Goal: Transaction & Acquisition: Book appointment/travel/reservation

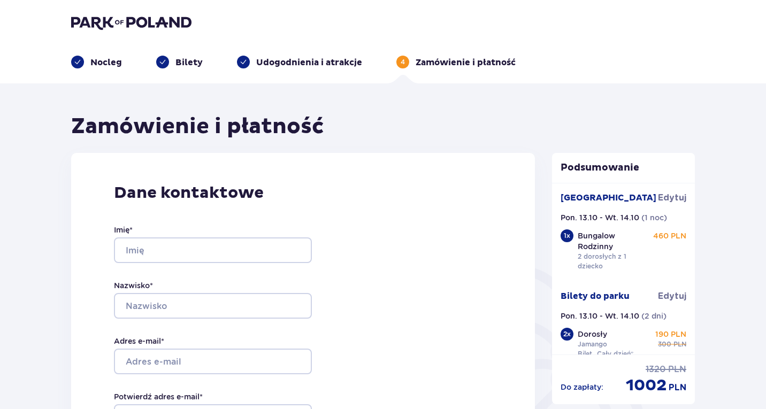
click at [126, 20] on img at bounding box center [131, 22] width 120 height 15
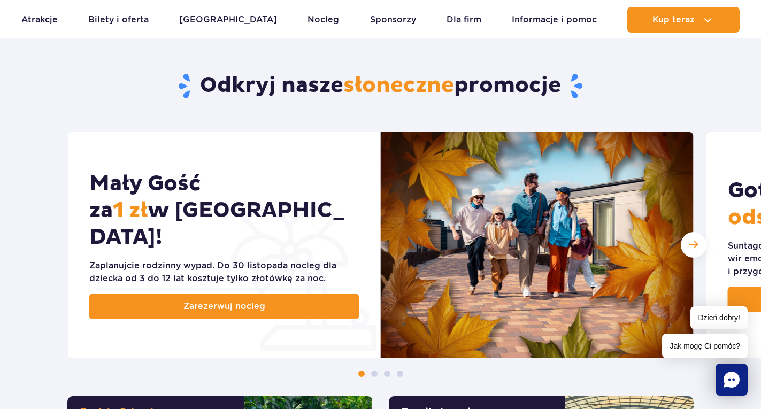
scroll to position [482, 0]
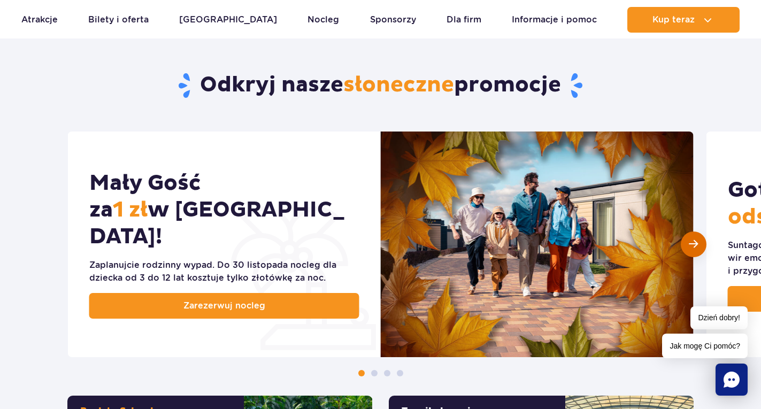
click at [692, 249] on span "Następny slajd" at bounding box center [693, 244] width 9 height 10
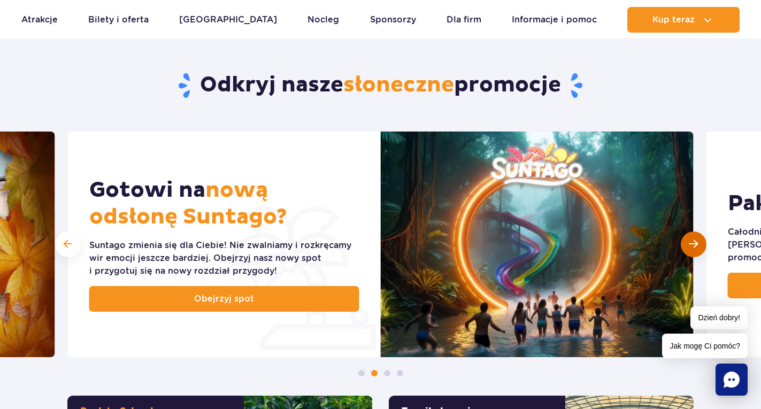
click at [695, 248] on span "Następny slajd" at bounding box center [693, 244] width 9 height 10
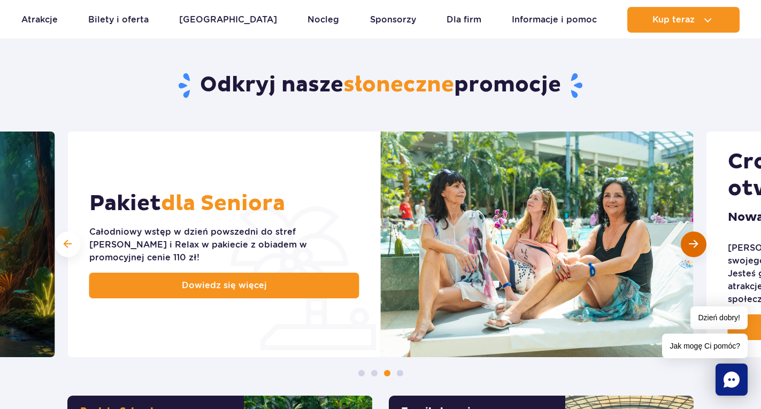
click at [699, 246] on div "Następny slajd" at bounding box center [694, 245] width 26 height 26
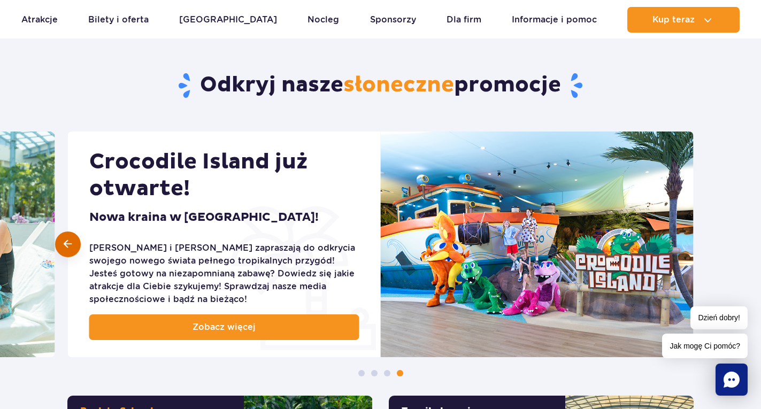
click at [66, 242] on span at bounding box center [68, 244] width 8 height 10
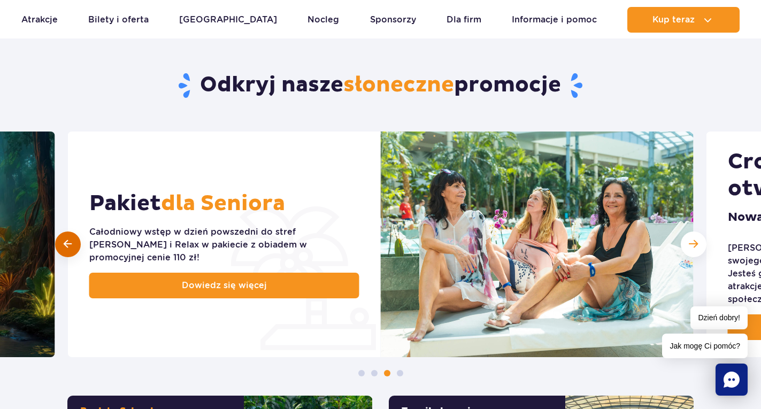
click at [66, 242] on span at bounding box center [68, 244] width 8 height 10
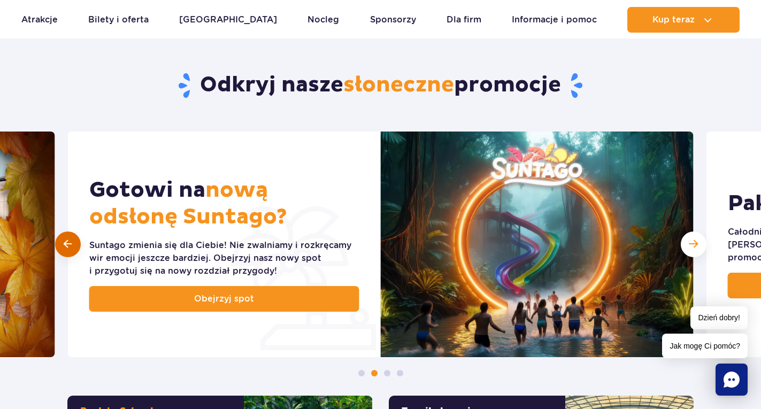
click at [66, 242] on span at bounding box center [68, 244] width 8 height 10
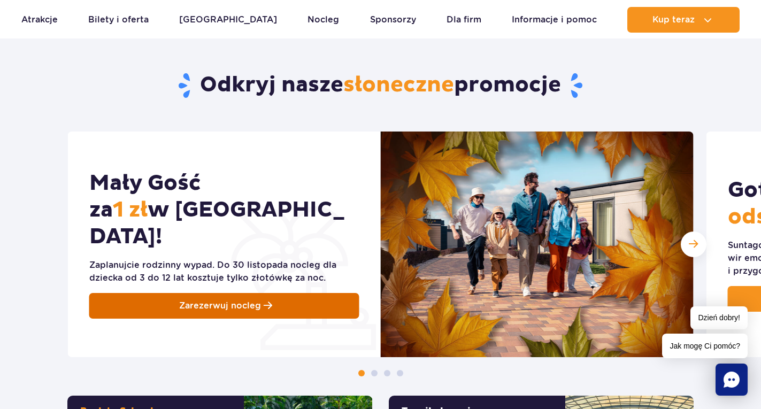
click at [247, 300] on span "Zarezerwuj nocleg" at bounding box center [220, 306] width 82 height 13
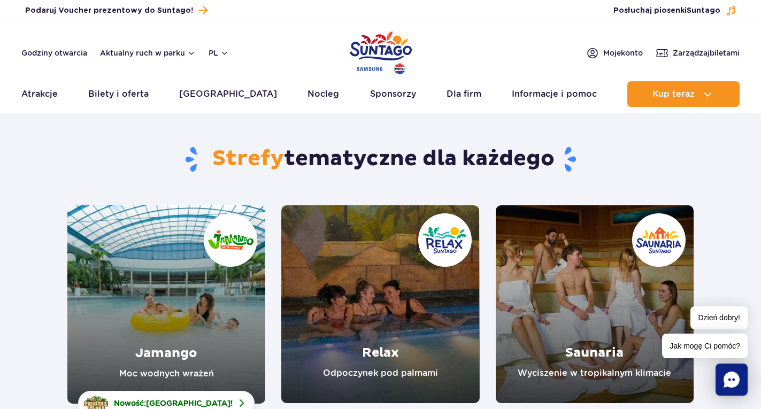
click at [47, 330] on section "Strefy tematyczne dla każdego Jamango Moc wodnych wrażeń Nowość: Crocodile Isla…" at bounding box center [380, 262] width 761 height 284
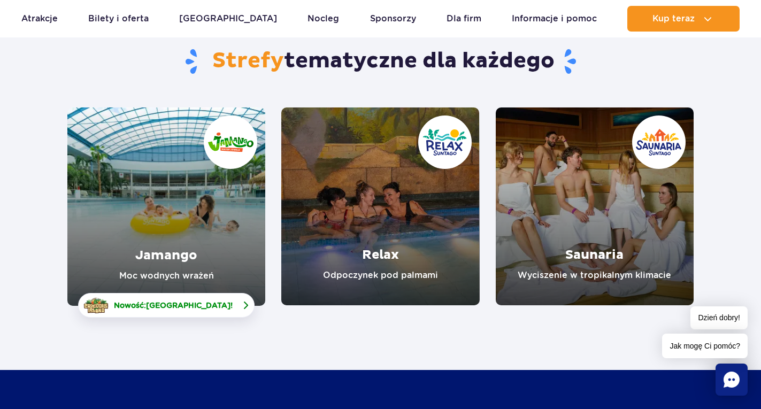
scroll to position [107, 0]
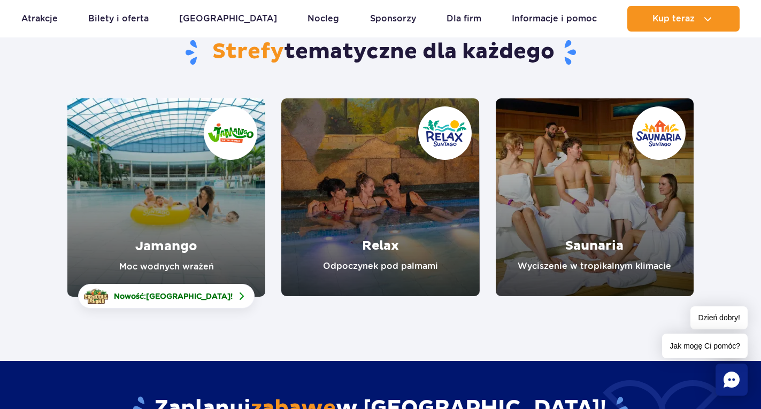
click at [170, 246] on link "Jamango" at bounding box center [166, 197] width 198 height 199
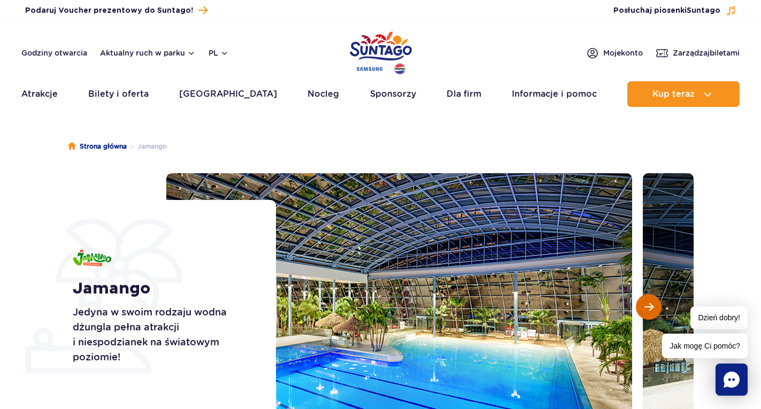
click at [651, 311] on span "Następny slajd" at bounding box center [649, 307] width 9 height 10
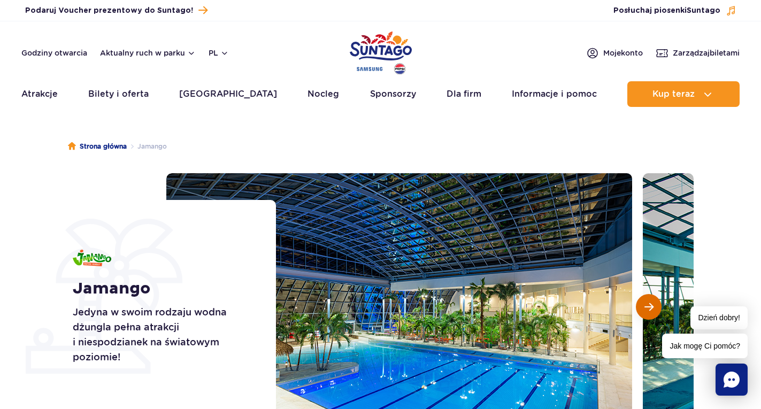
click at [650, 311] on span "Następny slajd" at bounding box center [649, 307] width 9 height 10
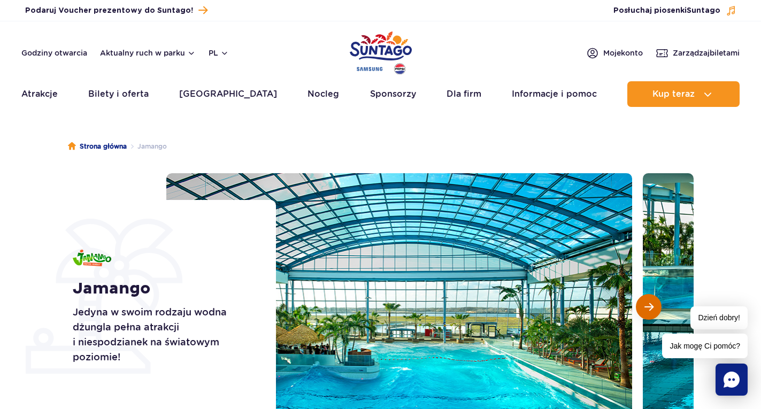
click at [650, 311] on span "Następny slajd" at bounding box center [649, 307] width 9 height 10
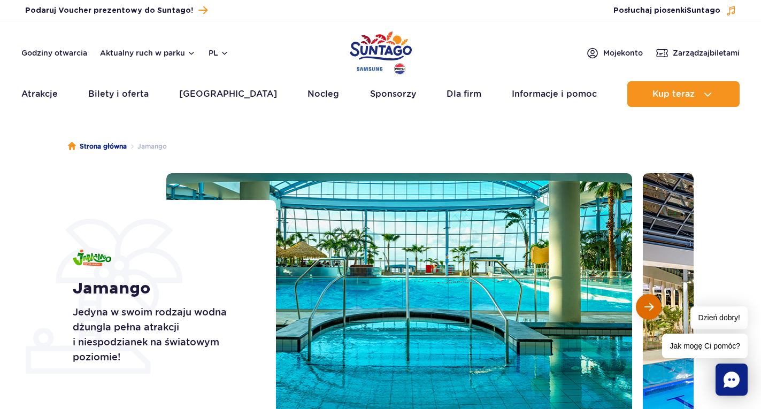
click at [650, 309] on span "Następny slajd" at bounding box center [649, 307] width 9 height 10
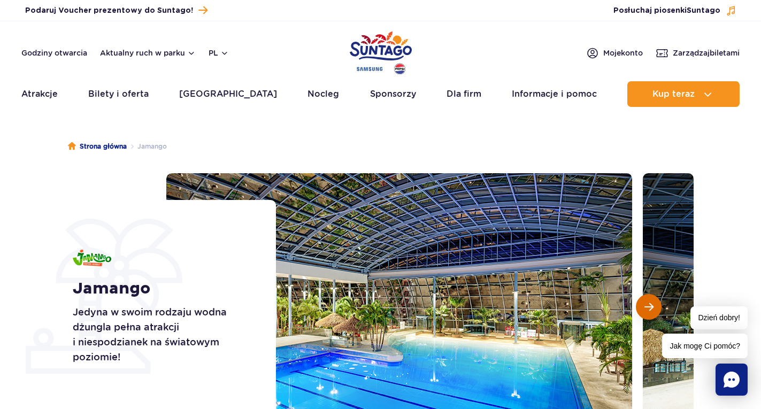
click at [650, 309] on span "Następny slajd" at bounding box center [649, 307] width 9 height 10
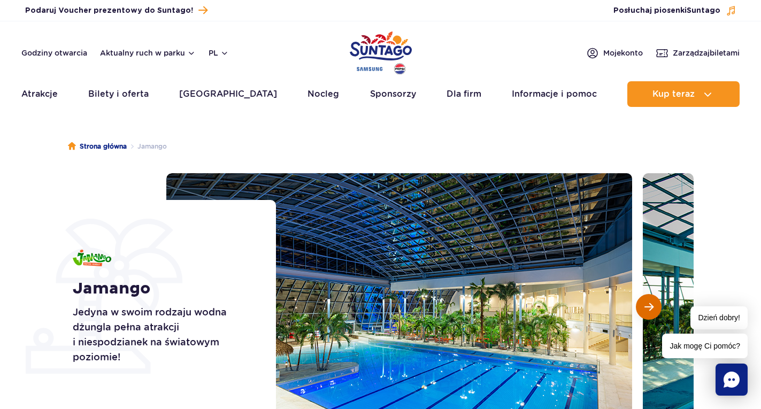
click at [650, 309] on span "Następny slajd" at bounding box center [649, 307] width 9 height 10
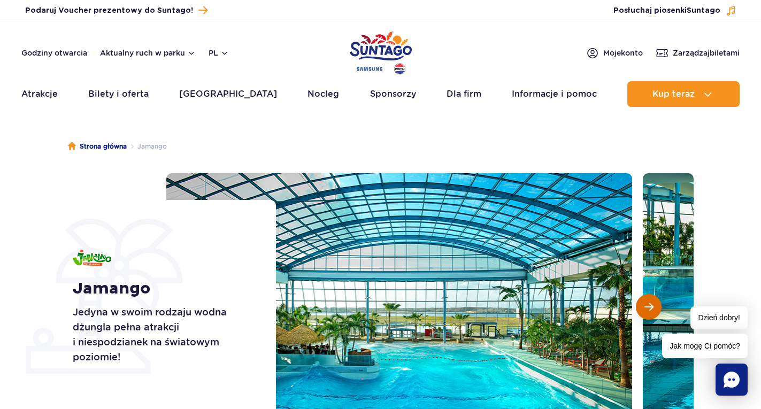
click at [650, 309] on span "Następny slajd" at bounding box center [649, 307] width 9 height 10
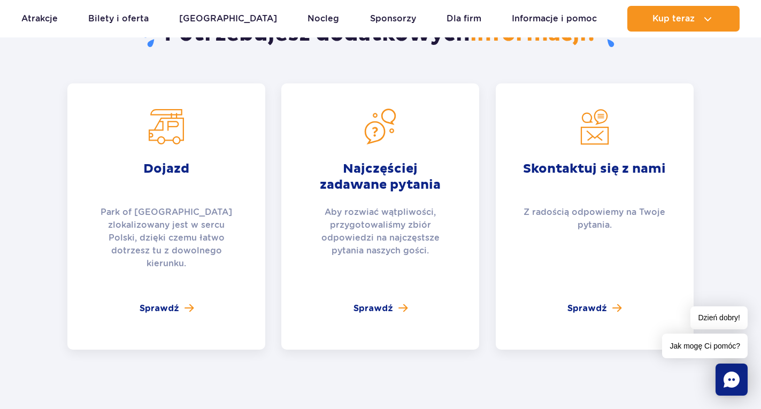
scroll to position [2354, 0]
click at [363, 302] on span "Sprawdź" at bounding box center [374, 308] width 40 height 13
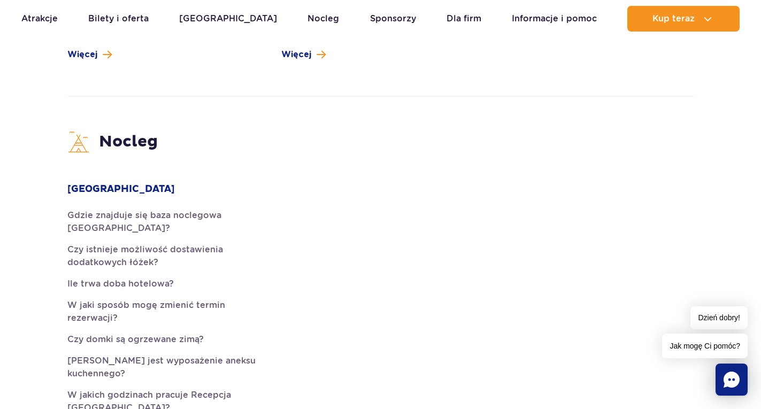
scroll to position [2622, 0]
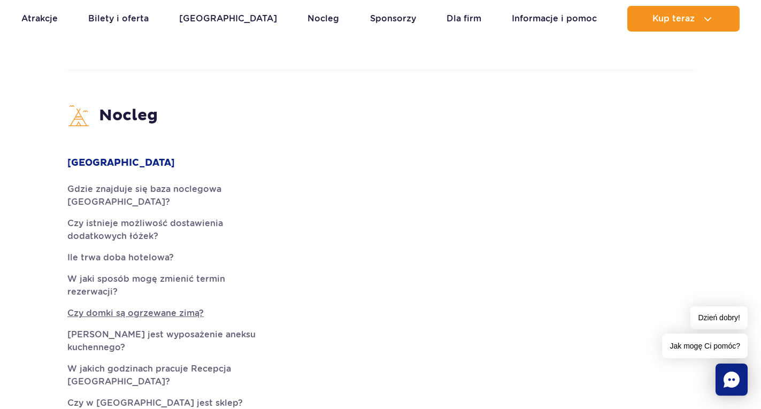
click at [184, 307] on link "Czy domki są ogrzewane zimą?" at bounding box center [166, 313] width 198 height 13
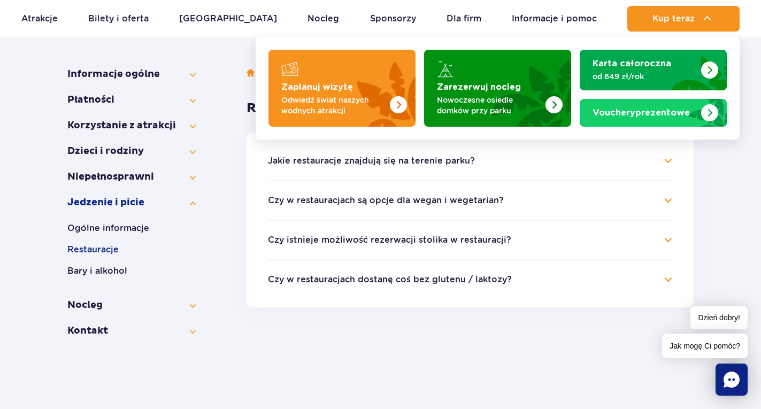
scroll to position [161, 0]
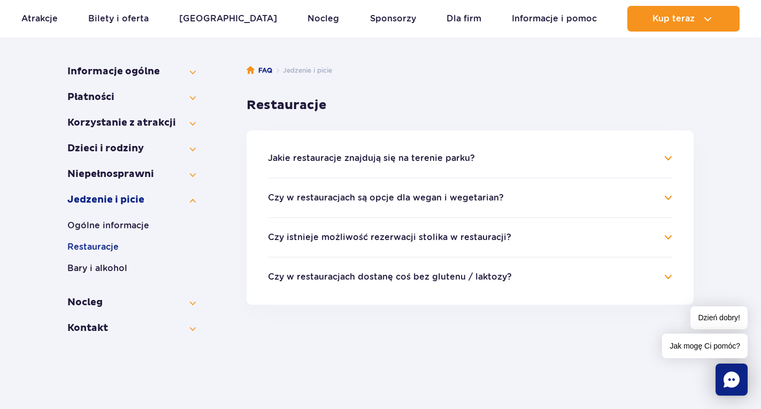
click at [668, 162] on h4 "Jakie restauracje znajdują się na terenie parku?" at bounding box center [470, 158] width 405 height 13
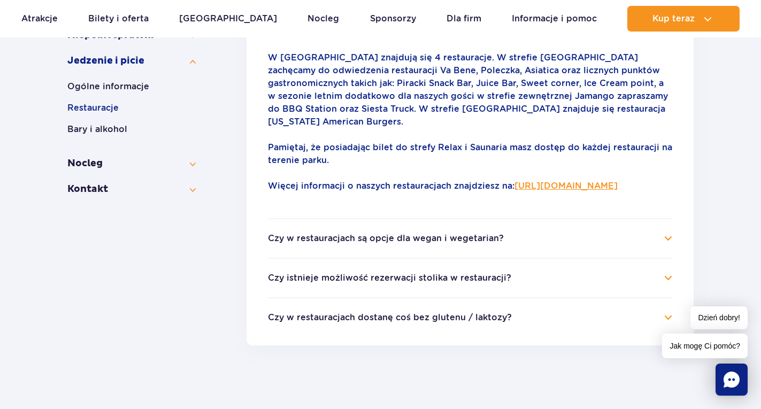
scroll to position [321, 0]
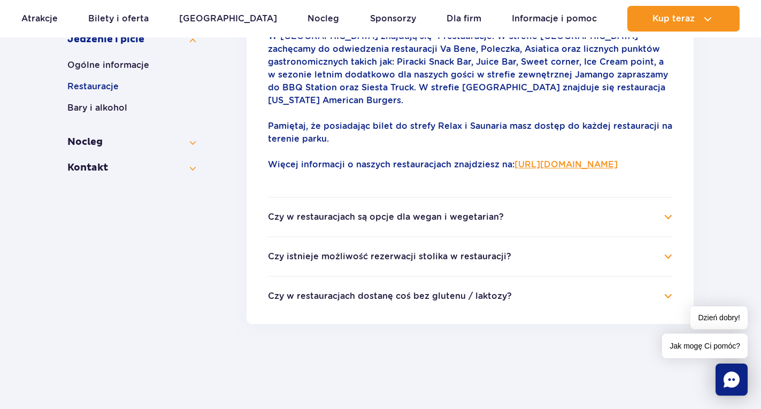
click at [671, 220] on ul "Jakie restauracje znajdują się na terenie parku? W Suntago znajdują się 4 resta…" at bounding box center [470, 147] width 447 height 354
click at [667, 254] on h4 "Czy istnieje możliwość rezerwacji stolika w restauracji?" at bounding box center [470, 256] width 405 height 13
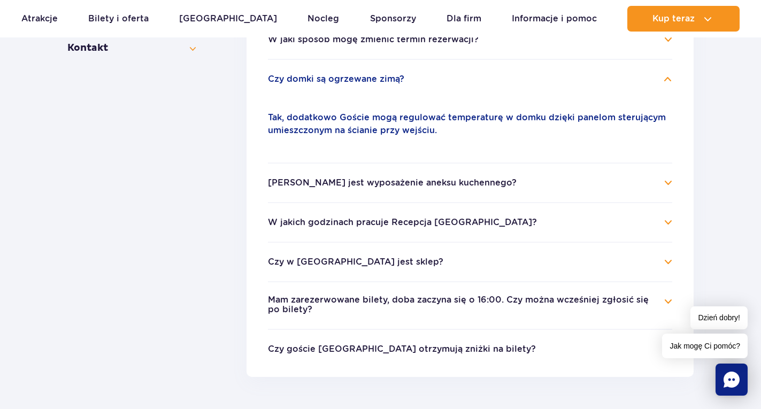
click at [660, 184] on h4 "[PERSON_NAME] jest wyposażenie aneksu kuchennego?" at bounding box center [470, 183] width 405 height 13
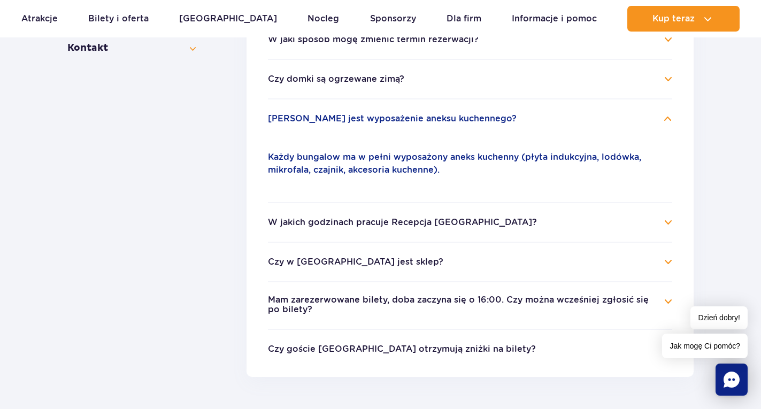
click at [666, 264] on h4 "Czy w [GEOGRAPHIC_DATA] jest sklep?" at bounding box center [470, 262] width 405 height 13
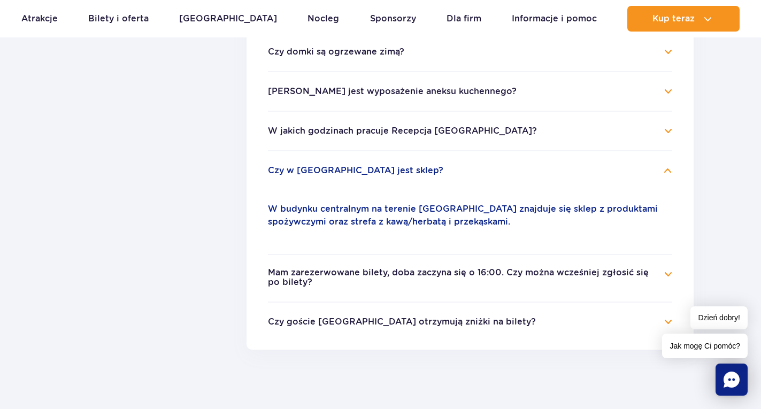
scroll to position [452, 0]
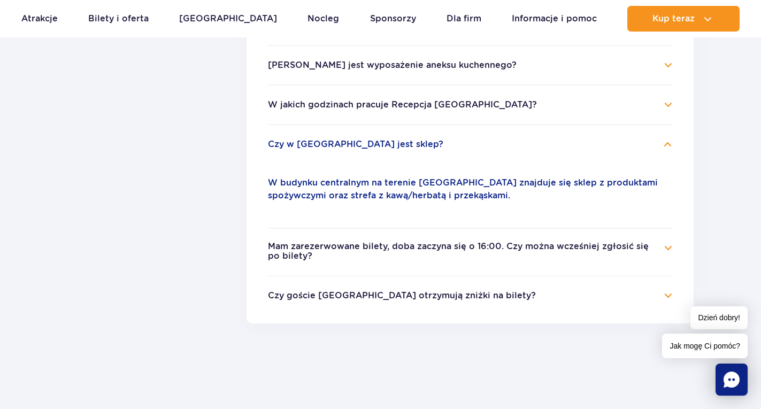
click at [676, 248] on ul "Gdzie znajduje się baza noclegowa Suntago Village? Suntago Village znajduje się…" at bounding box center [470, 81] width 447 height 484
click at [673, 248] on ul "Gdzie znajduje się baza noclegowa Suntago Village? Suntago Village znajduje się…" at bounding box center [470, 81] width 447 height 484
click at [670, 248] on h4 "Mam zarezerwowane bilety, doba zaczyna się o 16:00. Czy można wcześniej zgłosić…" at bounding box center [470, 252] width 405 height 21
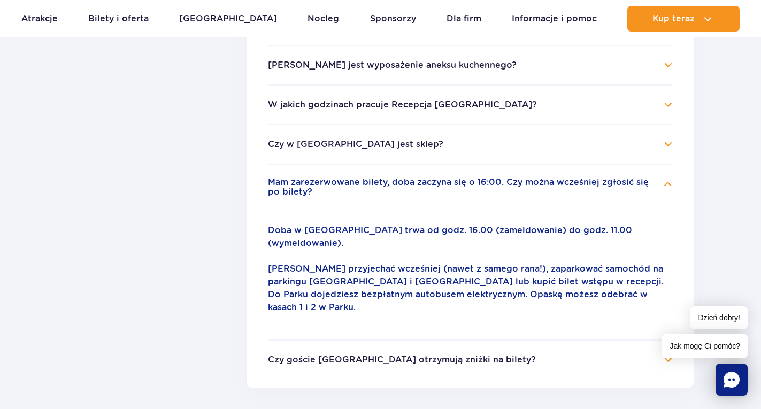
scroll to position [505, 0]
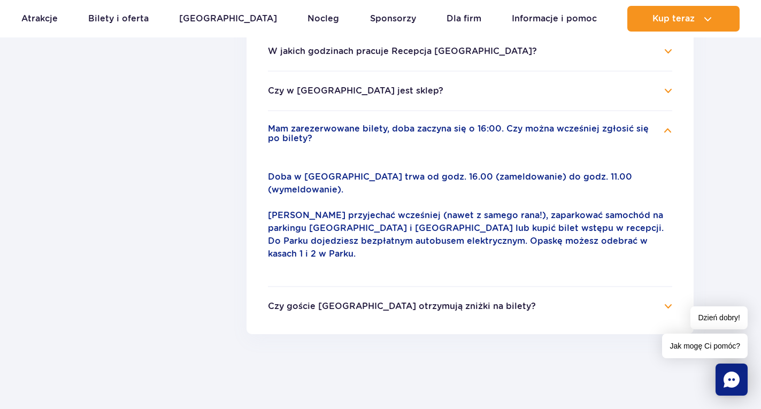
click at [663, 300] on h4 "Czy goście Suntago Village otrzymują zniżki na bilety?" at bounding box center [470, 306] width 405 height 13
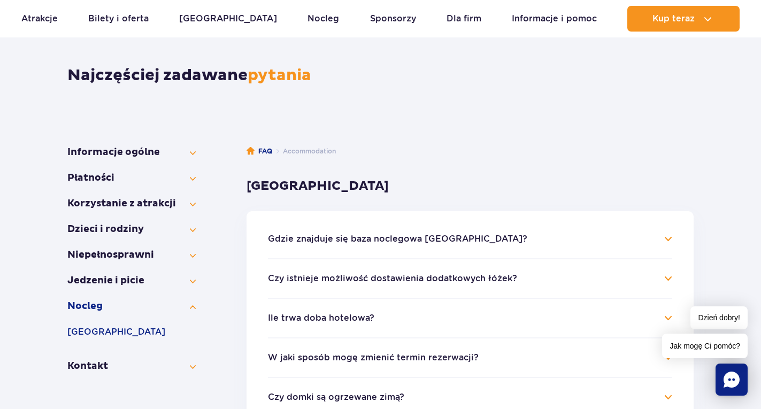
scroll to position [77, 0]
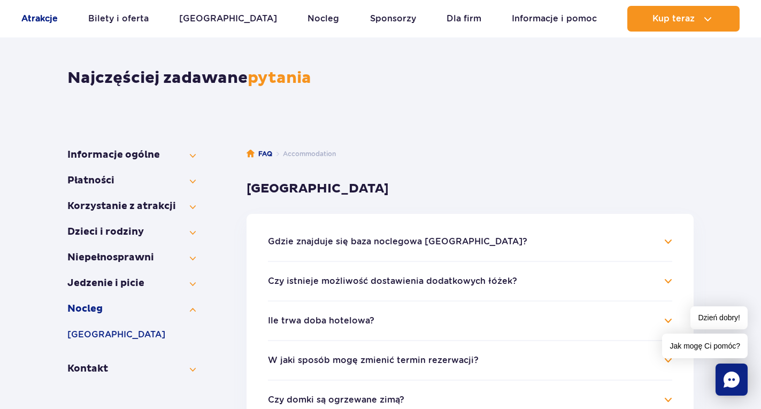
click at [32, 17] on link "Atrakcje" at bounding box center [39, 19] width 36 height 26
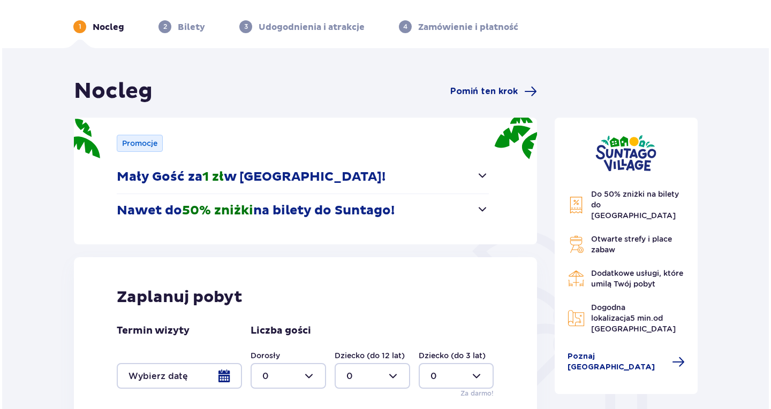
scroll to position [161, 0]
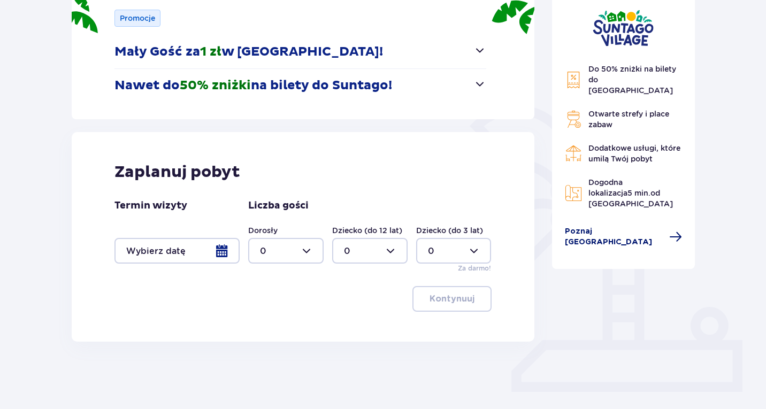
click at [608, 226] on span "Poznaj [GEOGRAPHIC_DATA]" at bounding box center [614, 236] width 98 height 21
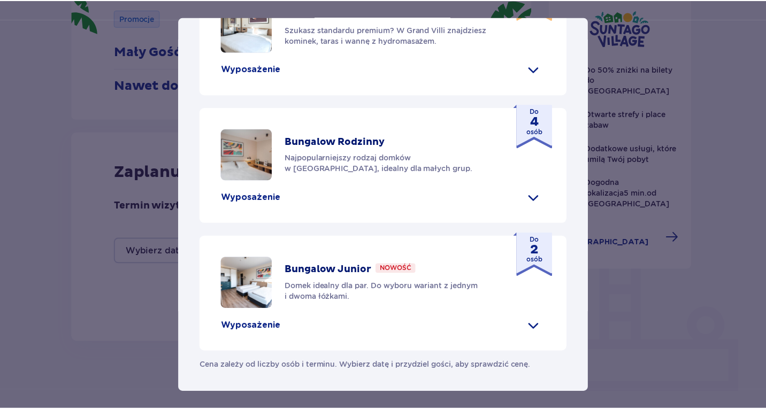
scroll to position [523, 0]
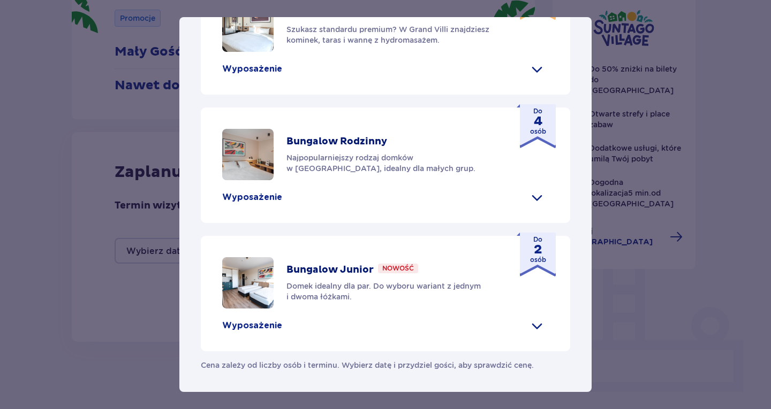
click at [621, 360] on div "[GEOGRAPHIC_DATA] [GEOGRAPHIC_DATA] to idealne miejsce dla fanów dobrej zabawy …" at bounding box center [385, 204] width 771 height 409
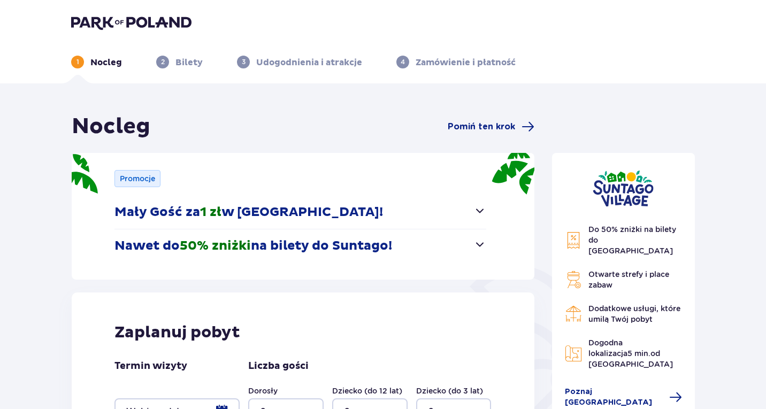
scroll to position [185, 0]
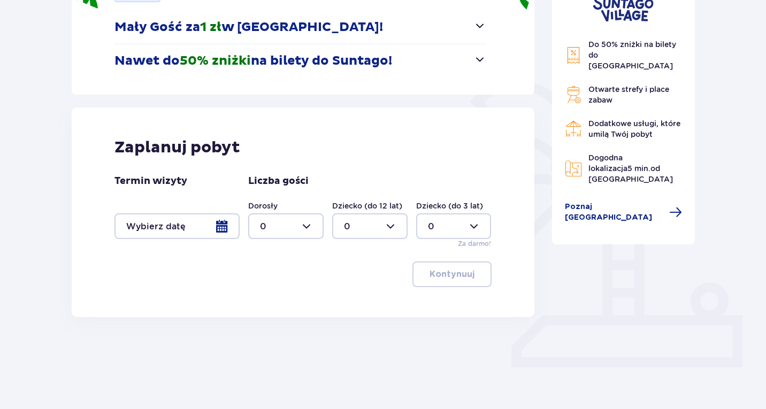
click at [224, 225] on div at bounding box center [177, 227] width 125 height 26
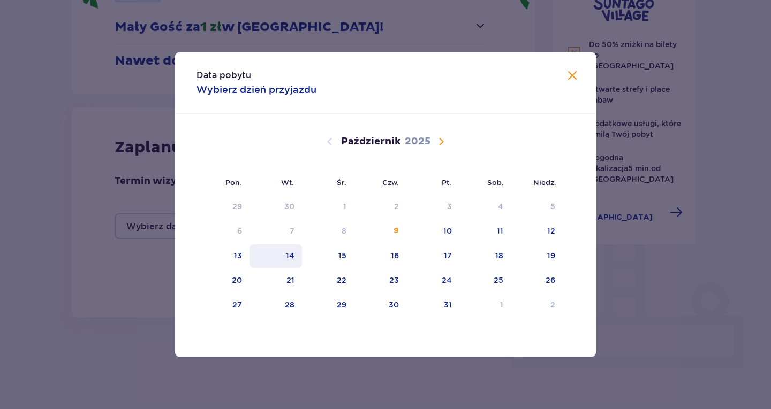
click at [232, 255] on div "13" at bounding box center [222, 257] width 53 height 24
click at [292, 255] on div "14" at bounding box center [290, 255] width 9 height 11
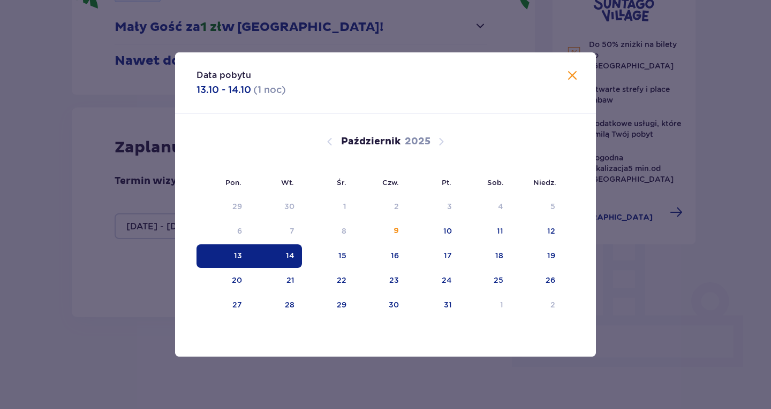
type input "13.10.25 - 14.10.25"
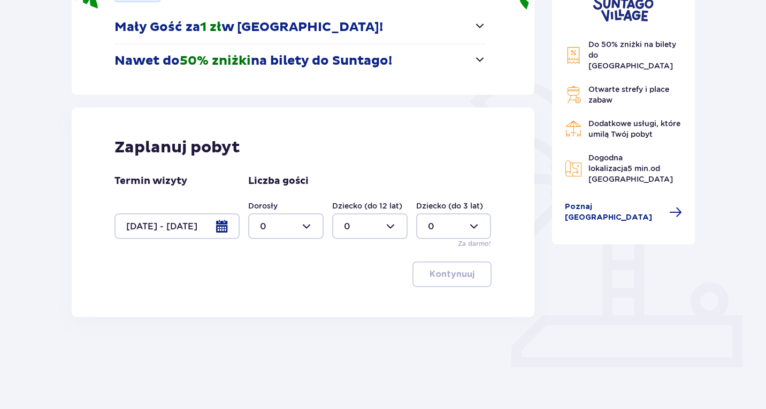
click at [296, 220] on div at bounding box center [285, 227] width 75 height 26
click at [280, 303] on div "2" at bounding box center [286, 304] width 52 height 12
type input "2"
click at [364, 228] on div at bounding box center [369, 227] width 75 height 26
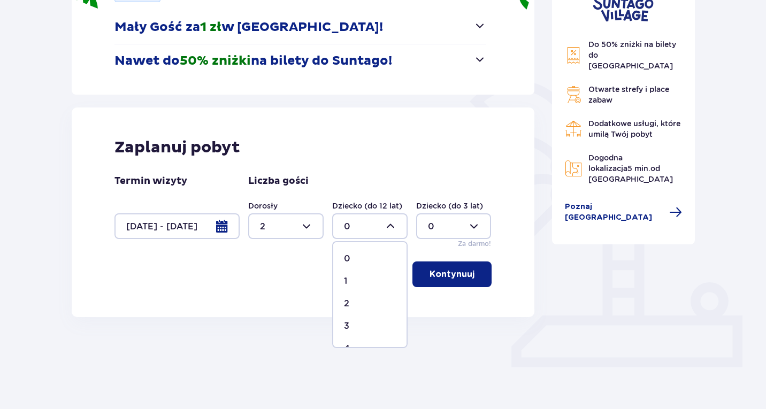
click at [352, 281] on div "1" at bounding box center [370, 282] width 52 height 12
type input "1"
click at [459, 273] on p "Kontynuuj" at bounding box center [452, 275] width 45 height 12
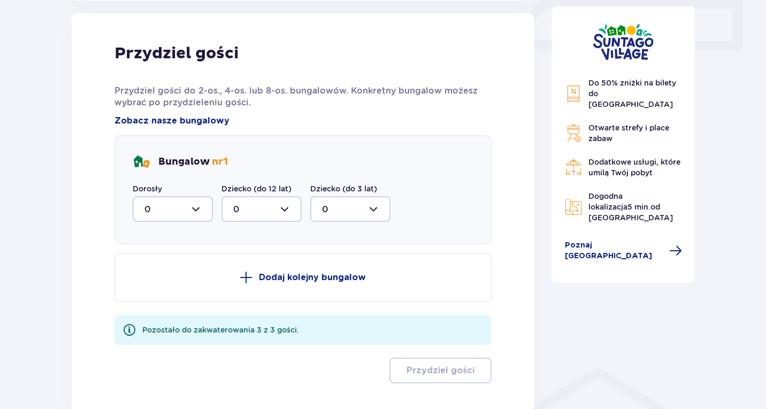
scroll to position [502, 0]
click at [179, 204] on div at bounding box center [173, 209] width 80 height 26
click at [155, 287] on div "2" at bounding box center [172, 286] width 57 height 12
type input "2"
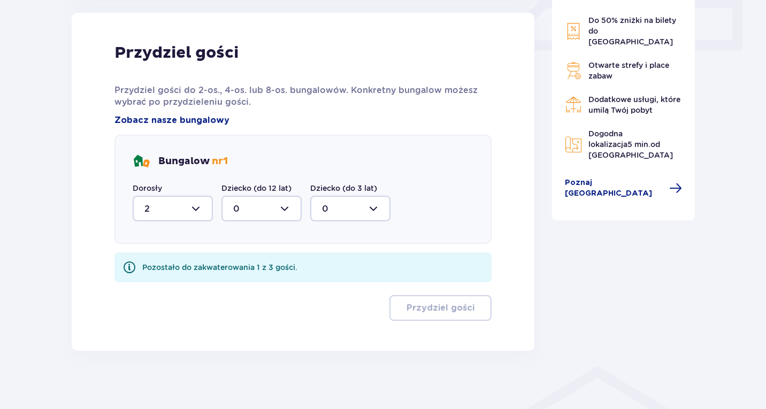
drag, startPoint x: 302, startPoint y: 211, endPoint x: 294, endPoint y: 212, distance: 8.6
click at [301, 212] on div "Dorosły 2 Dziecko (do 12 lat) 0 Dziecko (do 3 lat) 0" at bounding box center [262, 202] width 258 height 39
click at [290, 210] on div at bounding box center [262, 209] width 80 height 26
click at [256, 265] on div "1" at bounding box center [261, 264] width 57 height 12
type input "1"
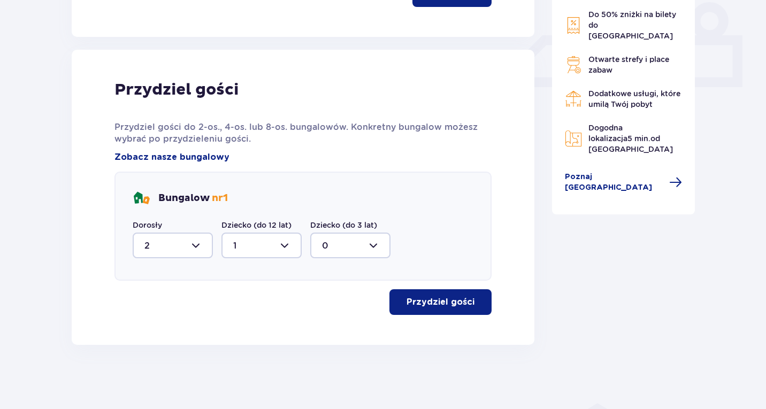
scroll to position [466, 0]
click at [452, 309] on button "Przydziel gości" at bounding box center [441, 302] width 102 height 26
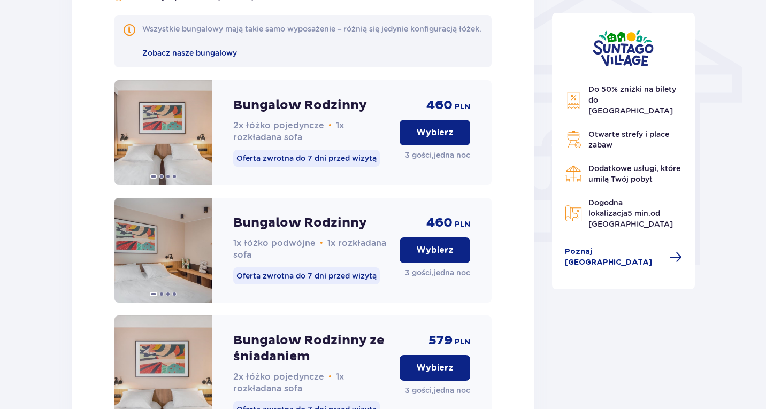
scroll to position [918, 0]
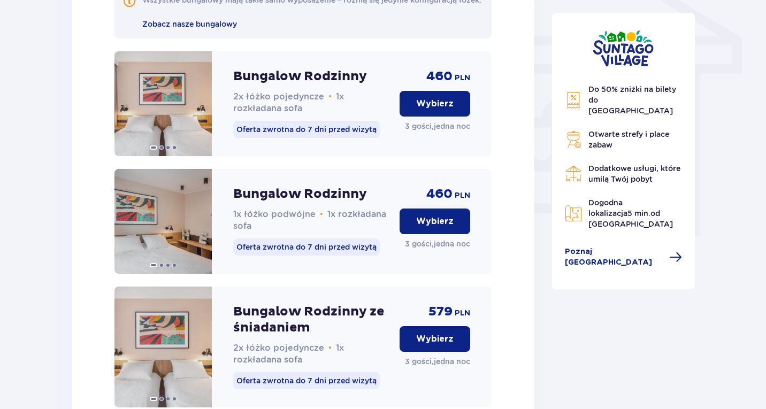
click at [437, 227] on p "Wybierz" at bounding box center [434, 222] width 37 height 12
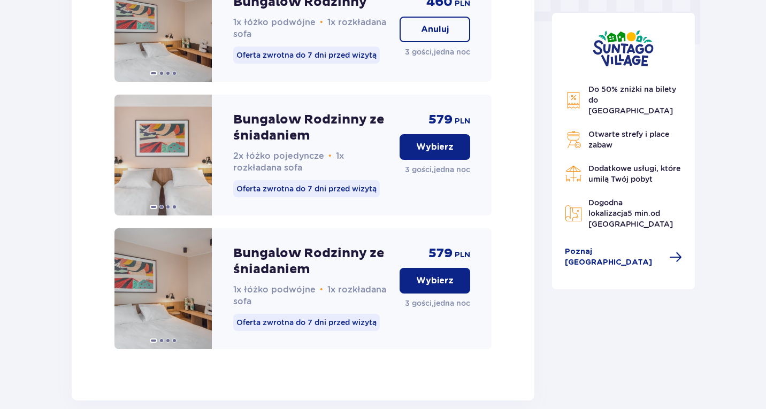
scroll to position [1110, 0]
click at [444, 35] on p "Anuluj" at bounding box center [435, 30] width 28 height 12
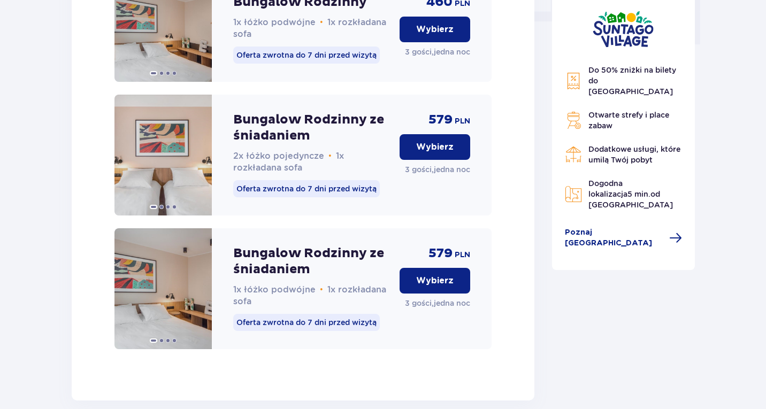
click at [454, 291] on button "Wybierz" at bounding box center [435, 281] width 71 height 26
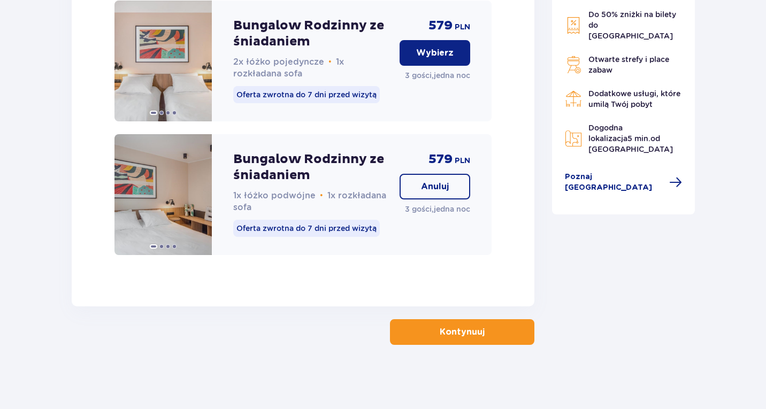
scroll to position [1217, 0]
click at [446, 333] on p "Kontynuuj" at bounding box center [462, 332] width 45 height 12
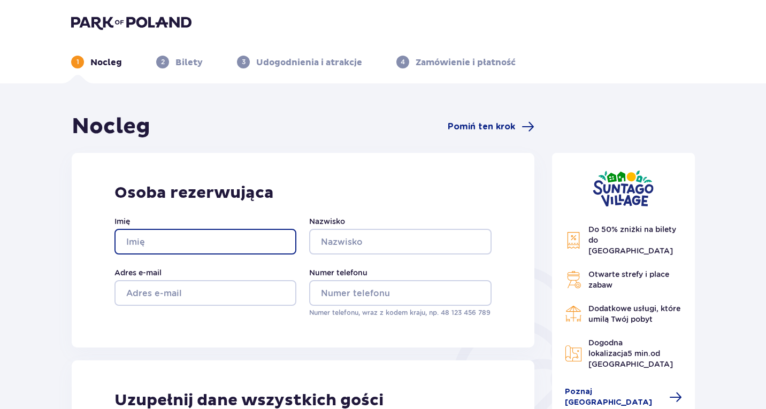
click at [153, 243] on input "Imię" at bounding box center [206, 242] width 182 height 26
type input "Zuzanna"
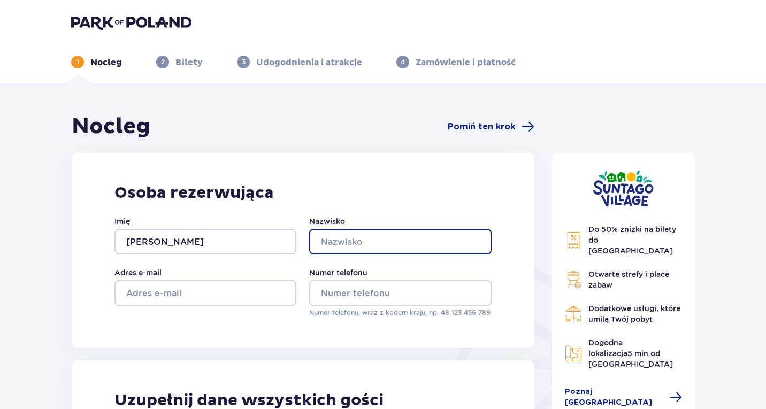
type input "Sylwestrzak"
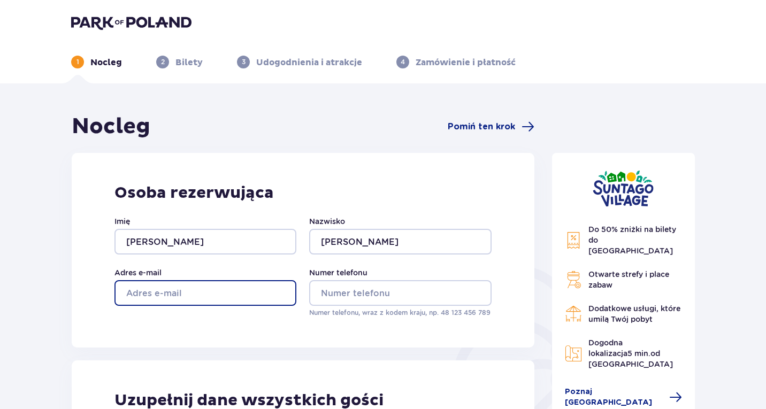
type input "[PERSON_NAME][EMAIL_ADDRESS][DOMAIN_NAME]"
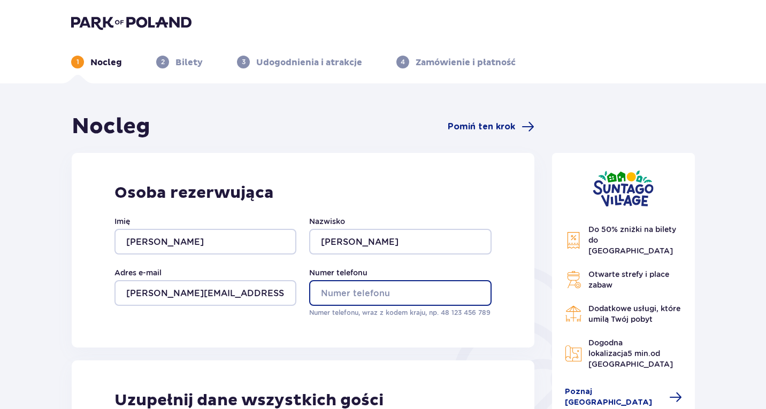
type input "660718113"
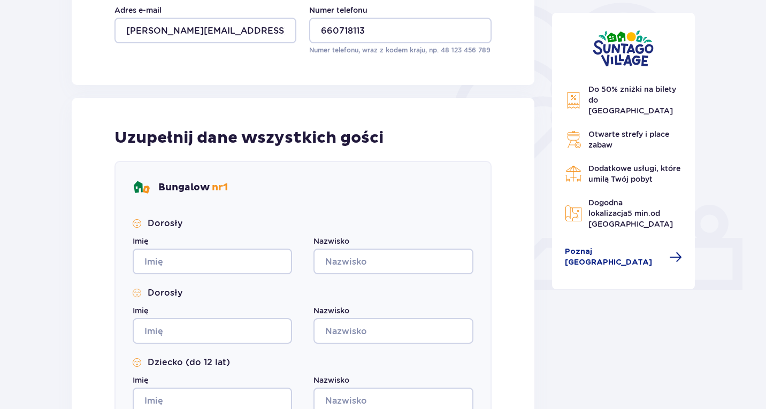
scroll to position [268, 0]
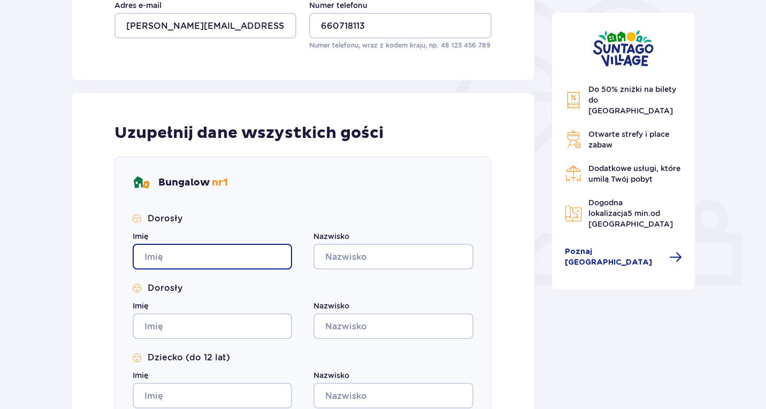
click at [182, 260] on input "Imię" at bounding box center [212, 257] width 159 height 26
type input "Zuzanna"
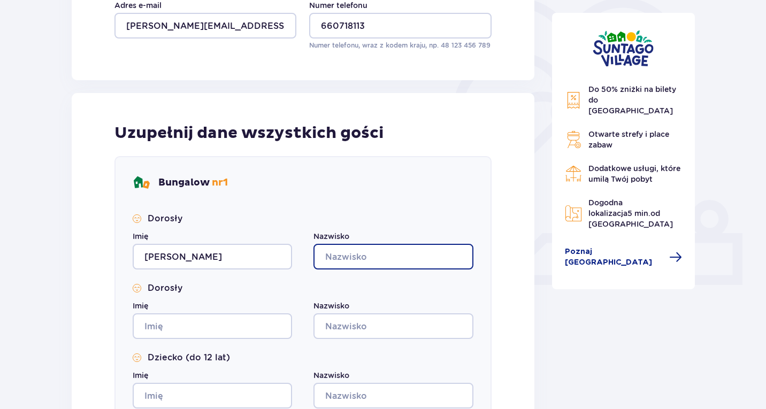
type input "Sylwestrzak"
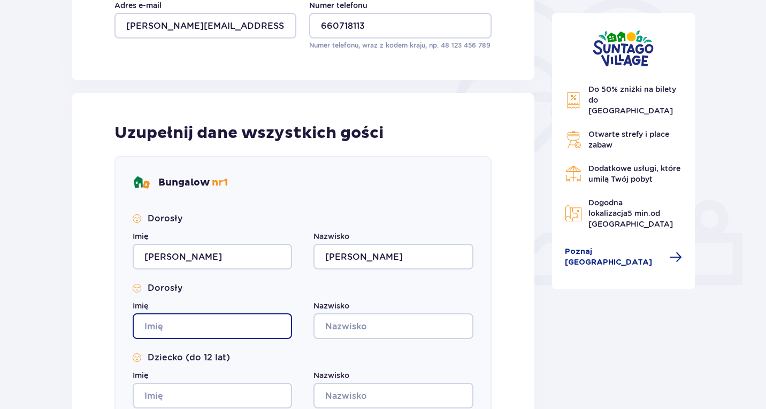
type input "Zuzanna"
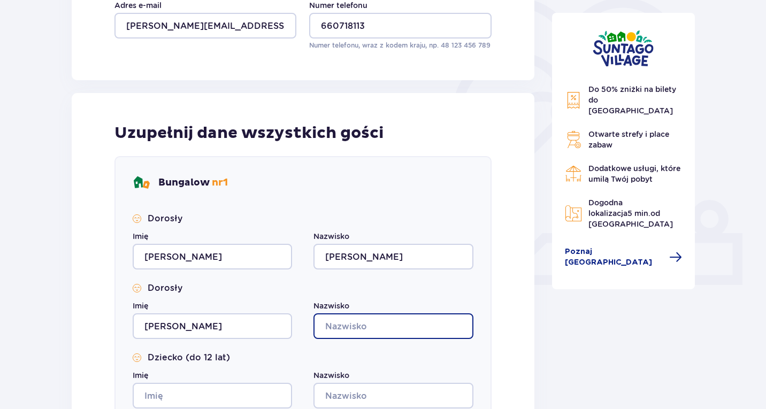
type input "Sylwestrzak"
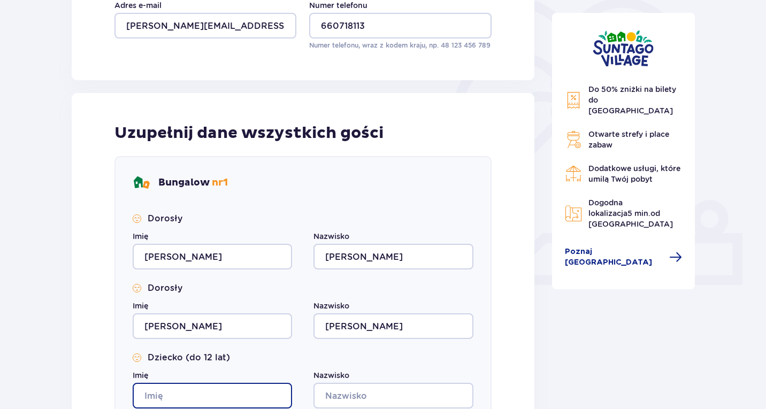
type input "Zuzanna"
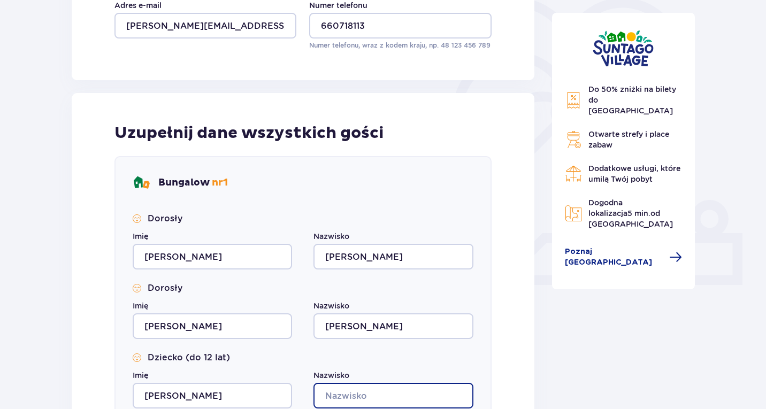
type input "Sylwestrzak"
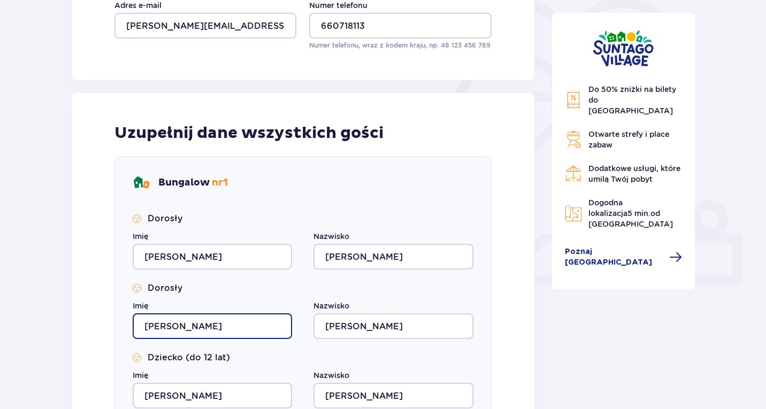
click at [188, 326] on input "Zuzanna" at bounding box center [212, 327] width 159 height 26
drag, startPoint x: 184, startPoint y: 326, endPoint x: 132, endPoint y: 324, distance: 51.4
click at [132, 324] on div "Bungalow nr 1 Dorosły Imię Zuzanna Nazwisko Sylwestrzak Dorosły Imię Zuzanna Na…" at bounding box center [303, 293] width 377 height 275
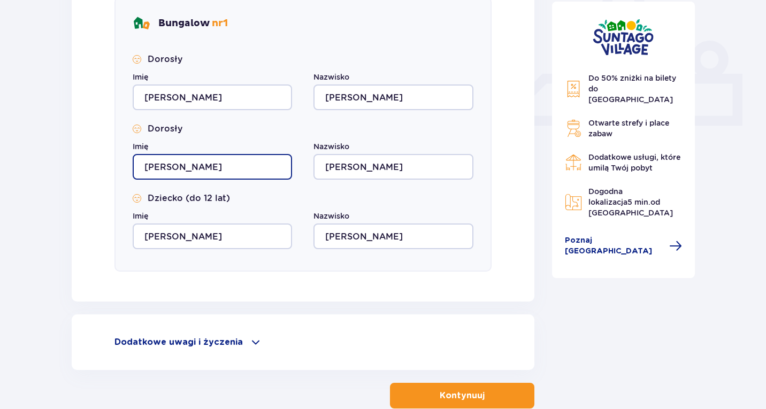
scroll to position [428, 0]
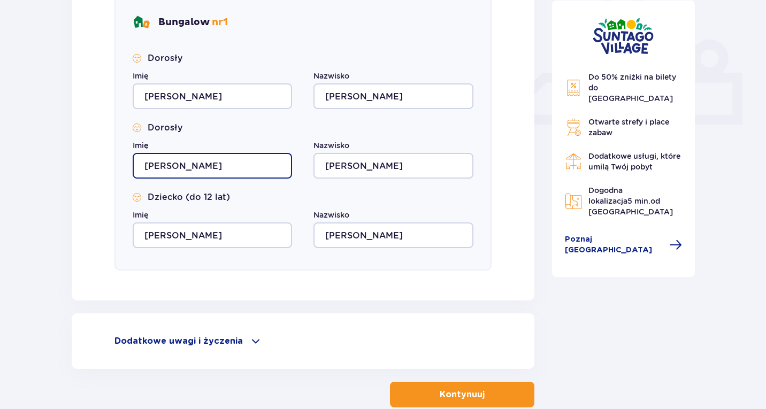
type input "Artur"
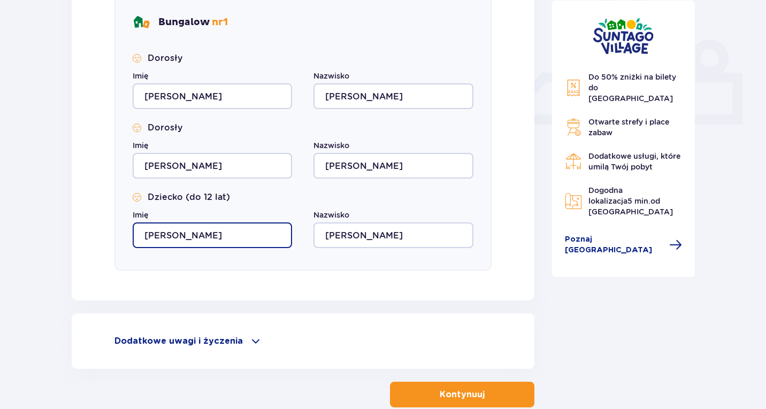
click at [193, 234] on input "Zuzanna" at bounding box center [212, 236] width 159 height 26
click at [152, 237] on input "Zuzanna" at bounding box center [212, 236] width 159 height 26
click at [145, 233] on input "Zuzanna" at bounding box center [212, 236] width 159 height 26
drag, startPoint x: 153, startPoint y: 235, endPoint x: 262, endPoint y: 246, distance: 109.6
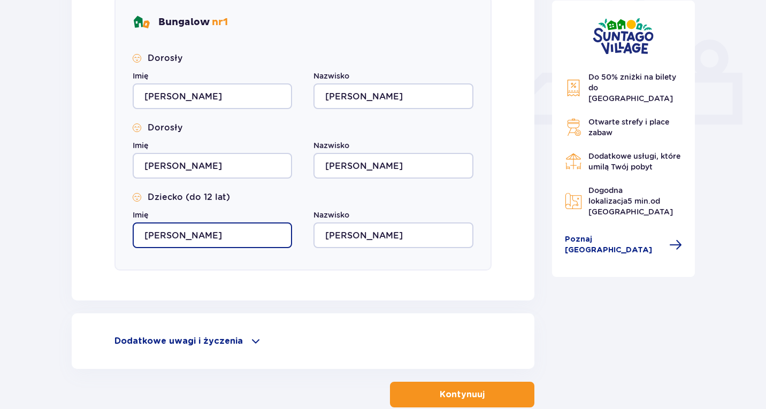
click at [261, 243] on input "Zuzanna" at bounding box center [212, 236] width 159 height 26
type input "Piotr"
click at [36, 311] on div "Nocleg Pomiń ten krok Osoba rezerwująca Imię Zuzanna Nazwisko Sylwestrzak Adres…" at bounding box center [383, 63] width 766 height 817
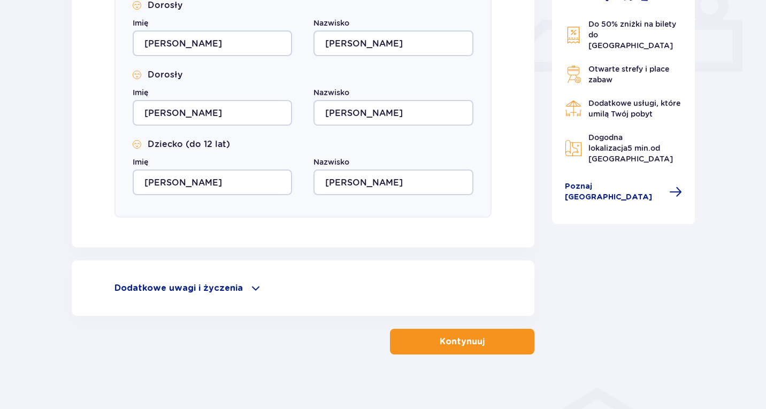
scroll to position [482, 0]
click at [243, 293] on div "Dodatkowe uwagi i życzenia" at bounding box center [303, 287] width 377 height 13
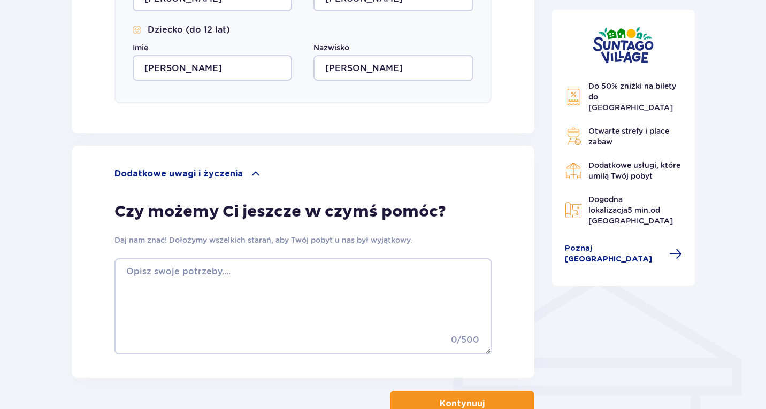
scroll to position [642, 0]
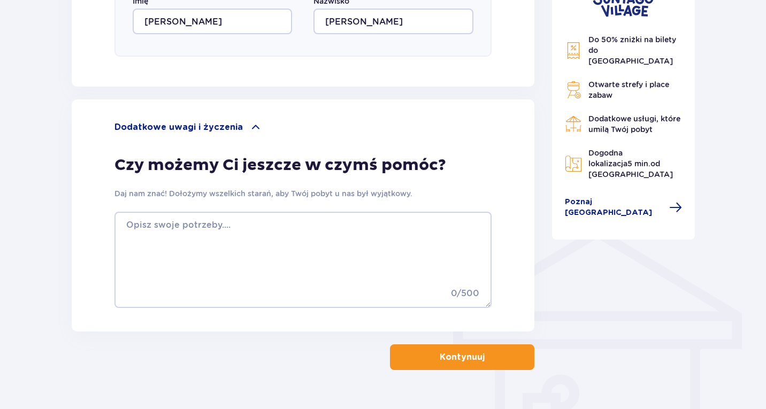
click at [476, 357] on button "Kontynuuj" at bounding box center [462, 358] width 144 height 26
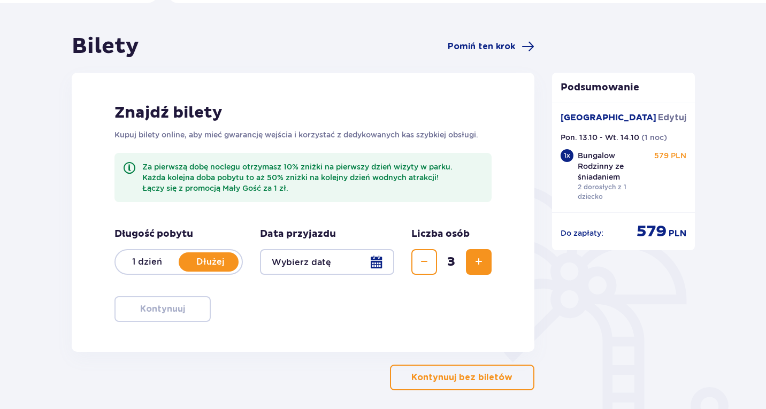
scroll to position [126, 0]
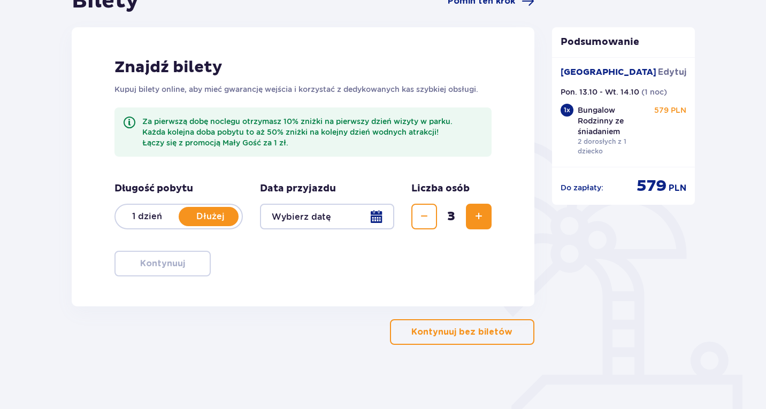
click at [375, 220] on div at bounding box center [327, 217] width 134 height 26
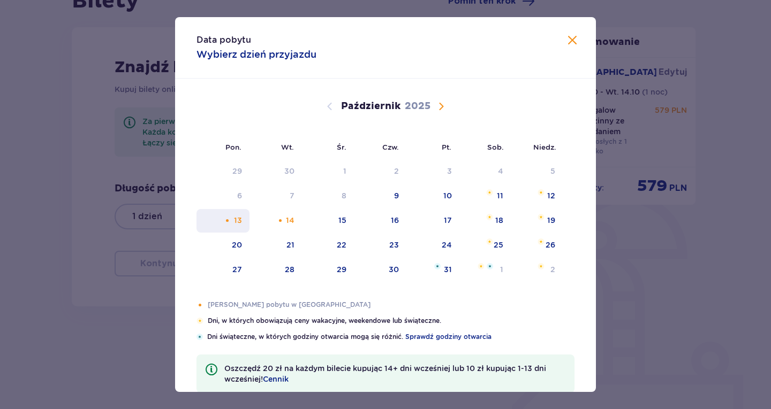
click at [227, 224] on div "13" at bounding box center [222, 221] width 53 height 24
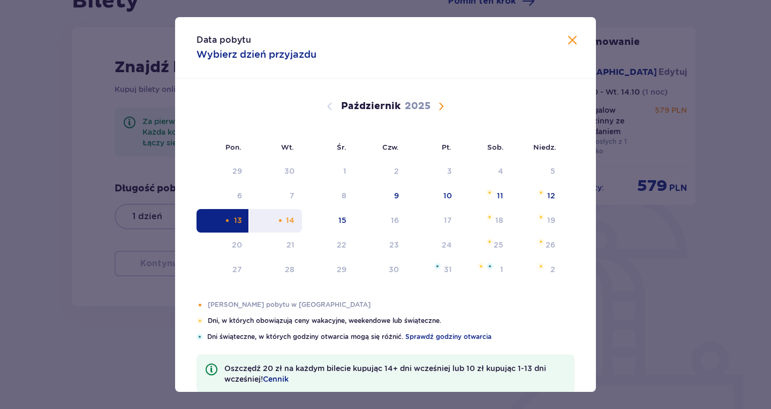
click at [282, 222] on div "Pomarańczowa kropka" at bounding box center [280, 220] width 7 height 7
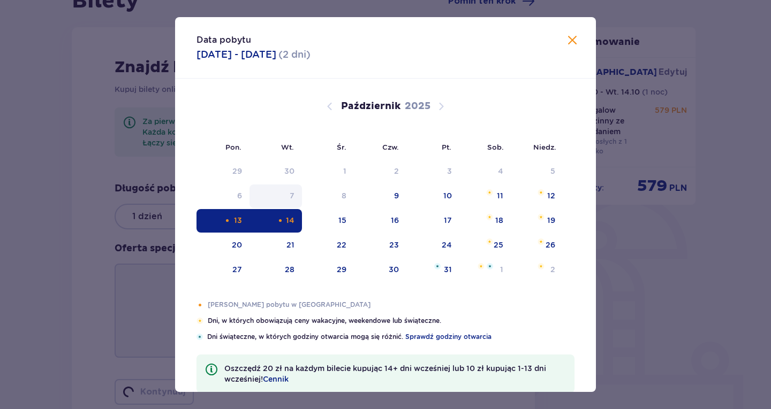
type input "13.10.25 - 14.10.25"
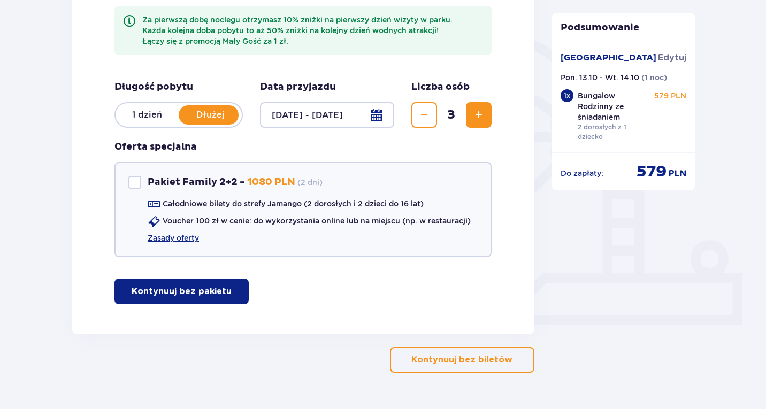
scroll to position [233, 0]
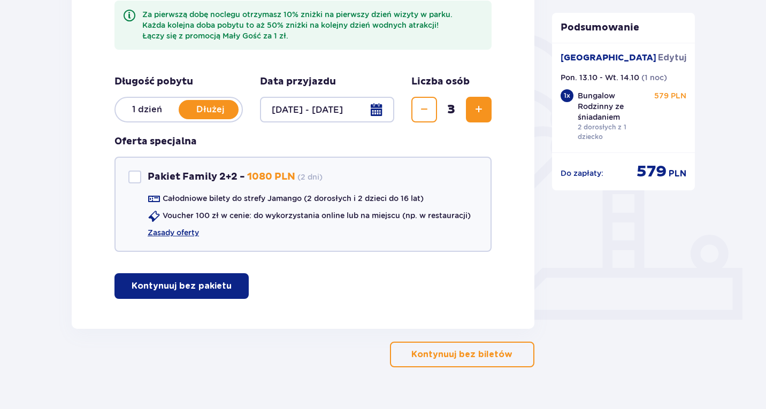
click at [202, 286] on p "Kontynuuj bez pakietu" at bounding box center [182, 286] width 100 height 12
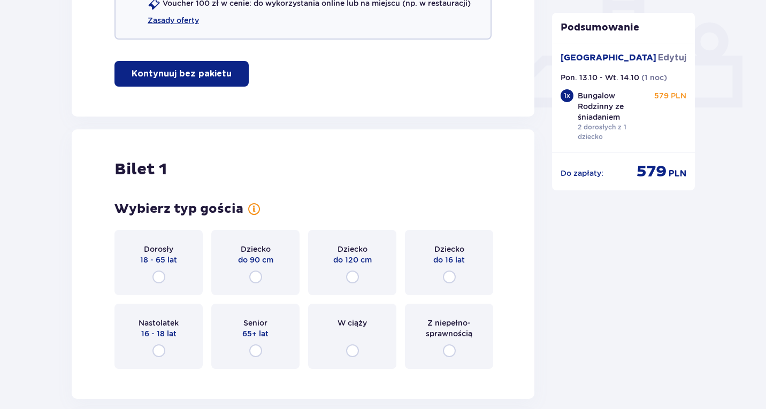
scroll to position [455, 0]
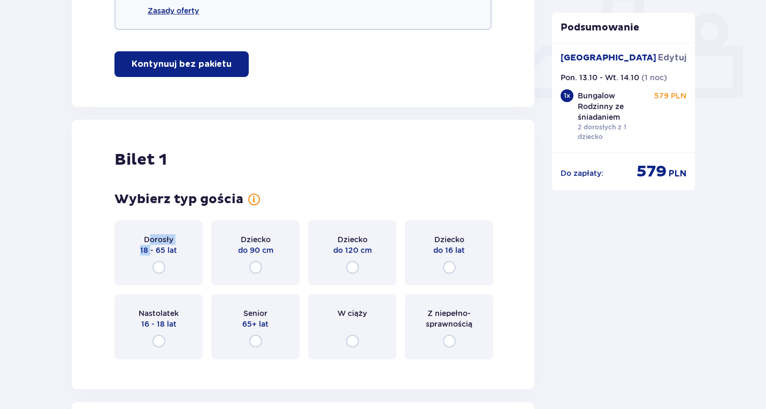
drag, startPoint x: 149, startPoint y: 247, endPoint x: 153, endPoint y: 259, distance: 12.4
click at [149, 247] on div "Dorosły 18 - 65 lat" at bounding box center [158, 244] width 37 height 21
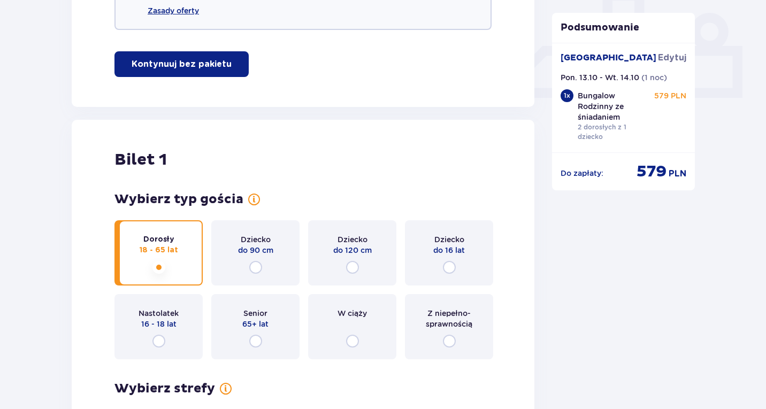
click at [153, 262] on div "Dorosły 18 - 65 lat" at bounding box center [159, 252] width 88 height 65
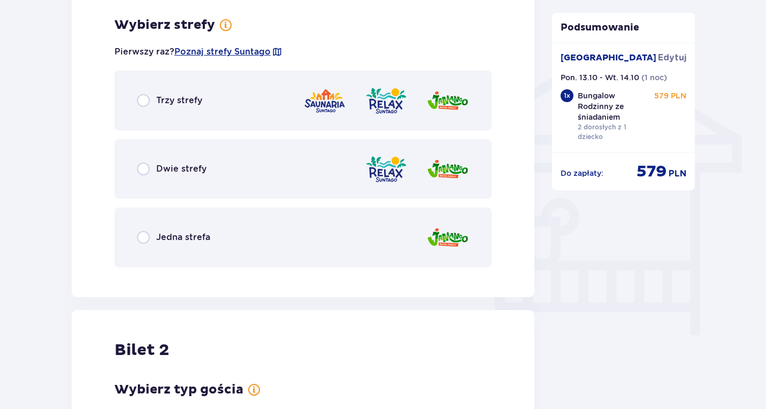
scroll to position [823, 0]
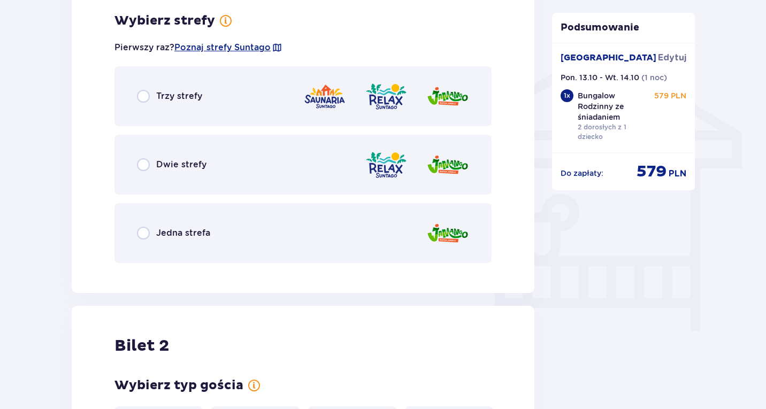
click at [147, 235] on input "radio" at bounding box center [143, 233] width 13 height 13
radio input "true"
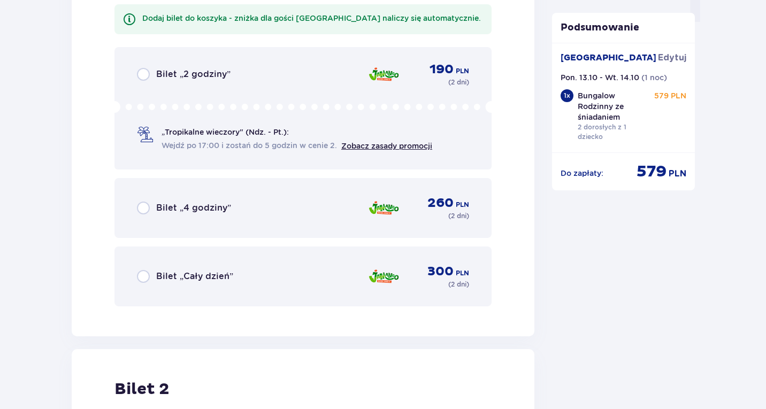
scroll to position [1148, 0]
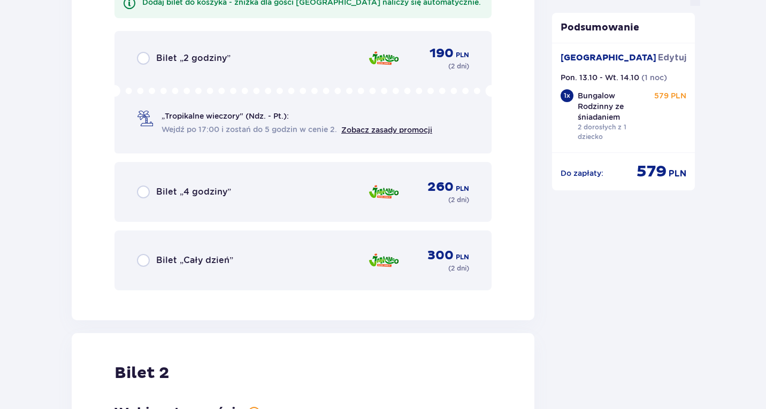
click at [143, 265] on input "radio" at bounding box center [143, 260] width 13 height 13
radio input "true"
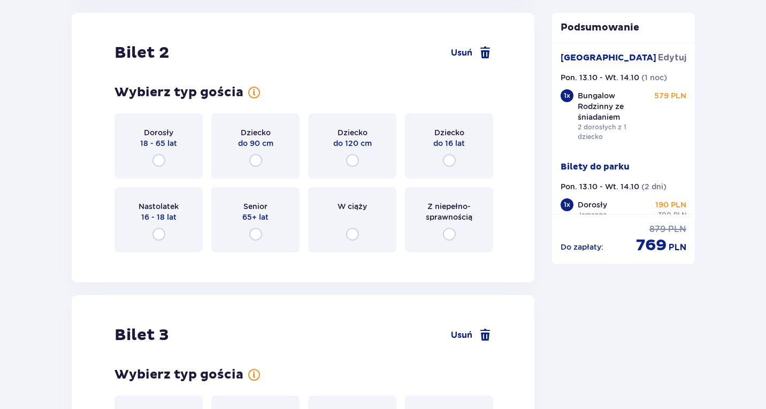
click at [157, 158] on input "radio" at bounding box center [159, 160] width 13 height 13
radio input "true"
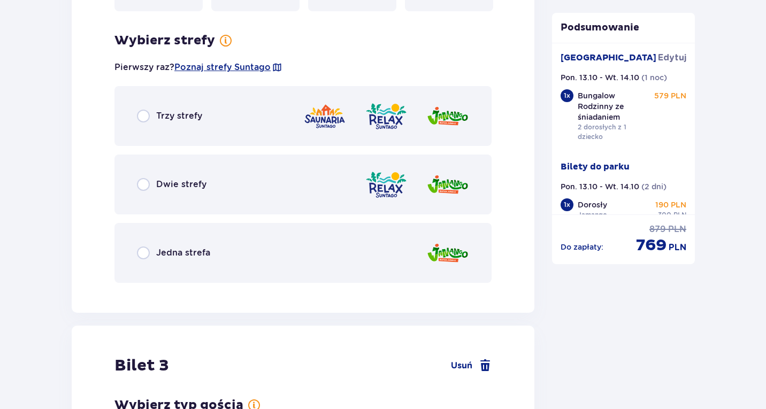
scroll to position [1730, 0]
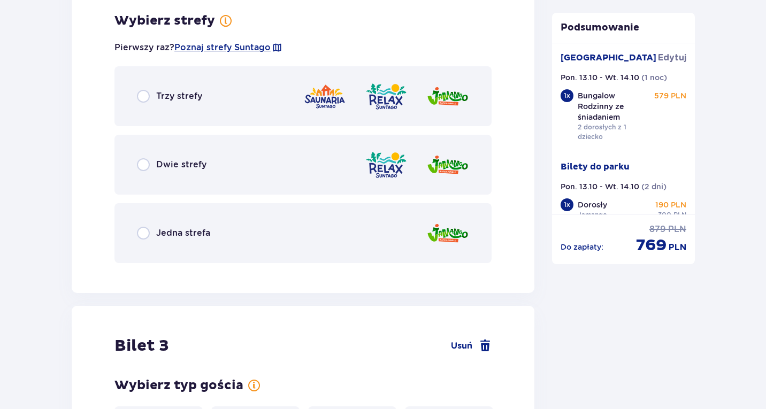
click at [177, 235] on span "Jedna strefa" at bounding box center [183, 233] width 54 height 12
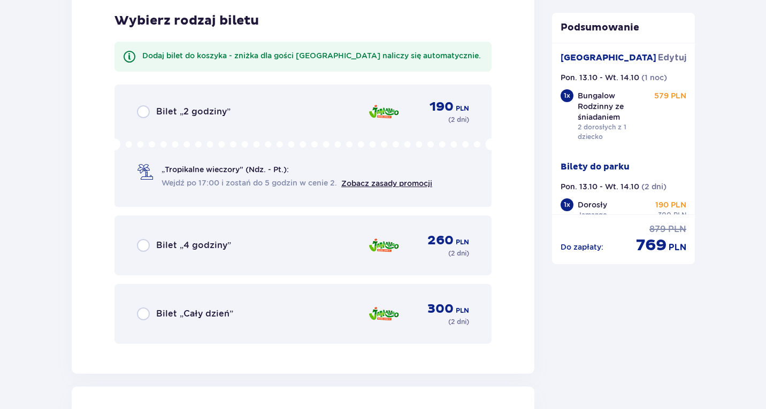
click at [169, 313] on span "Bilet „Cały dzień”" at bounding box center [194, 314] width 77 height 12
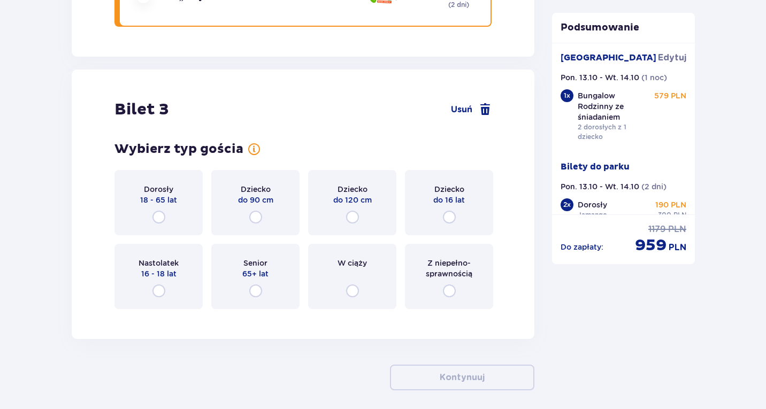
scroll to position [2365, 0]
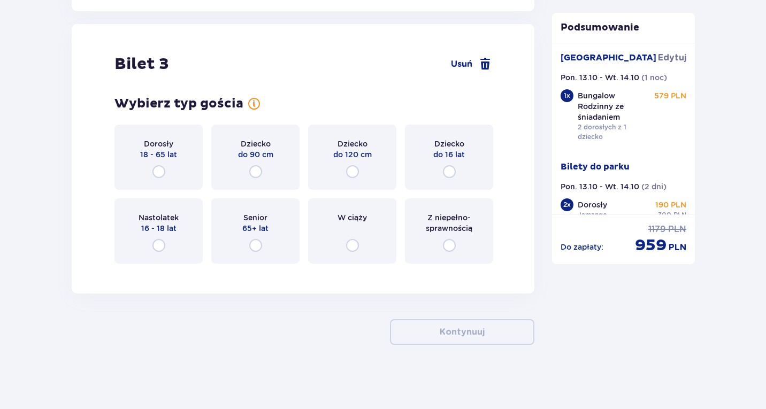
click at [451, 169] on input "radio" at bounding box center [449, 171] width 13 height 13
radio input "true"
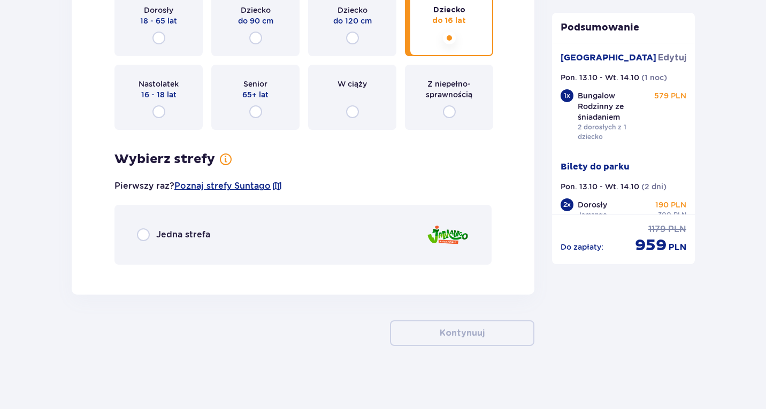
scroll to position [2499, 0]
click at [141, 237] on input "radio" at bounding box center [143, 233] width 13 height 13
radio input "true"
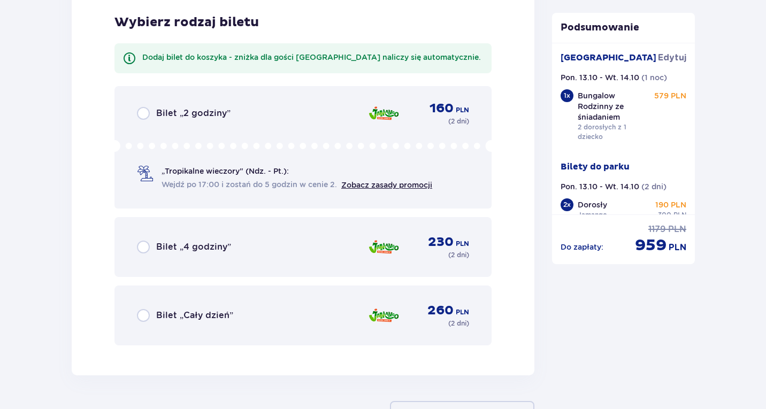
scroll to position [2772, 0]
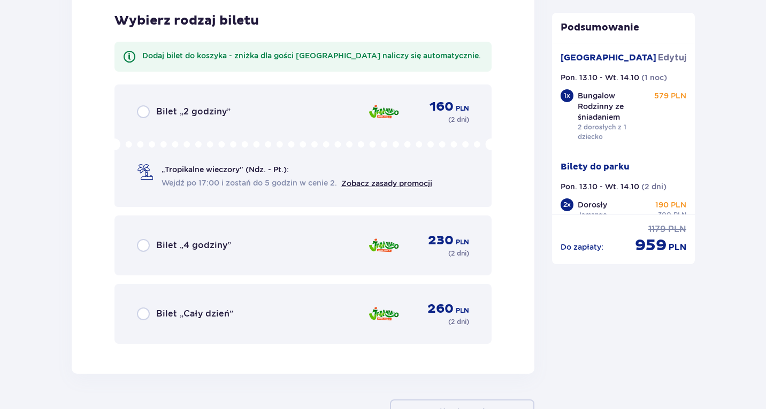
click at [176, 315] on span "Bilet „Cały dzień”" at bounding box center [194, 314] width 77 height 12
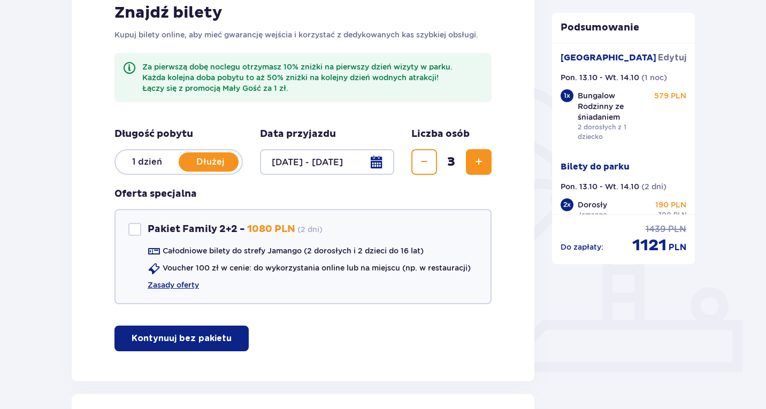
scroll to position [179, 0]
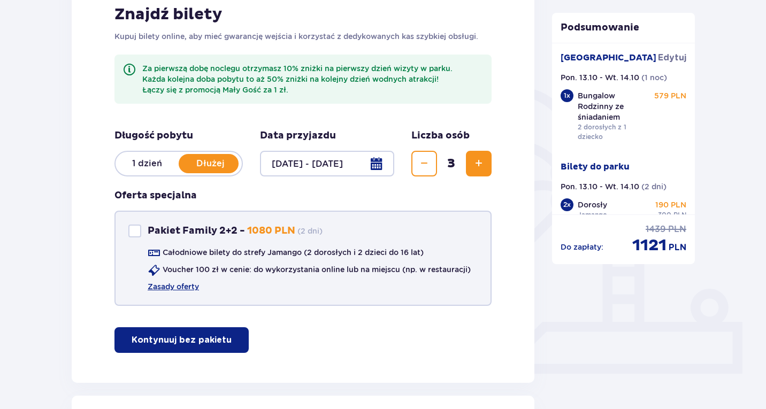
click at [133, 233] on div "Pakiet Family 2+2" at bounding box center [134, 231] width 13 height 13
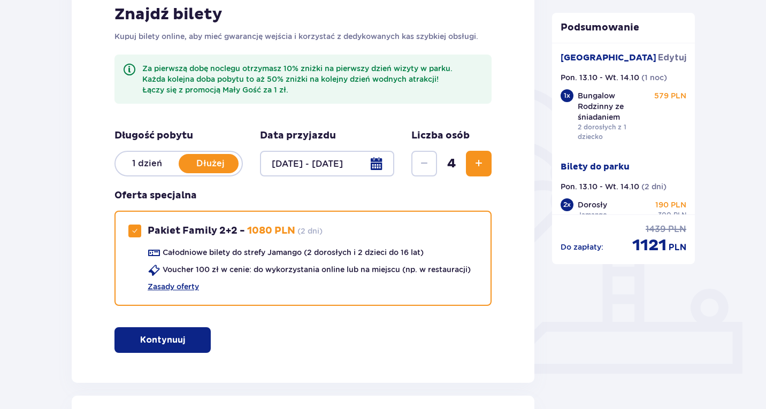
click at [174, 344] on p "Kontynuuj" at bounding box center [162, 340] width 45 height 12
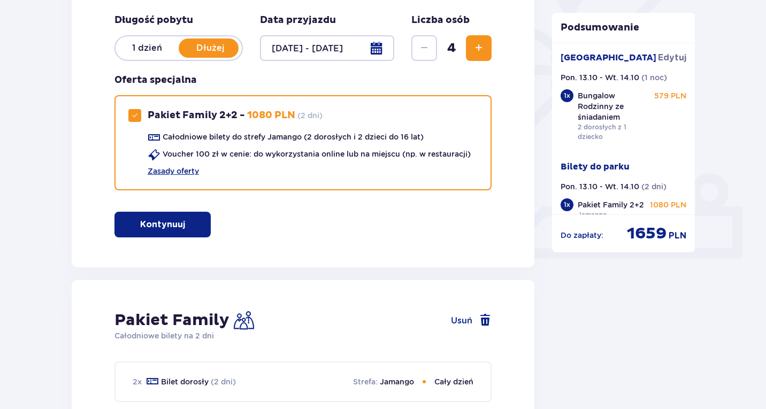
scroll to position [294, 0]
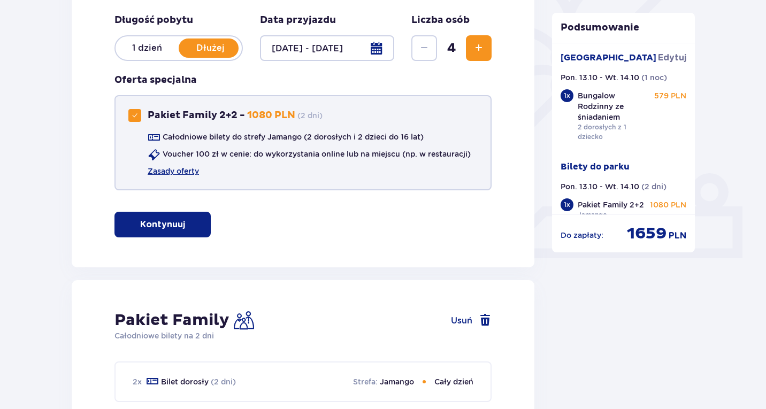
click at [134, 117] on span at bounding box center [135, 115] width 6 height 6
checkbox input "false"
click at [235, 225] on span "button" at bounding box center [233, 224] width 13 height 13
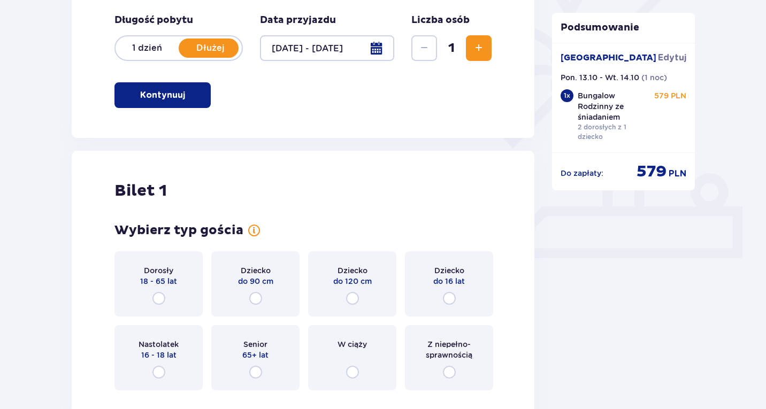
click at [160, 302] on input "radio" at bounding box center [159, 298] width 13 height 13
radio input "true"
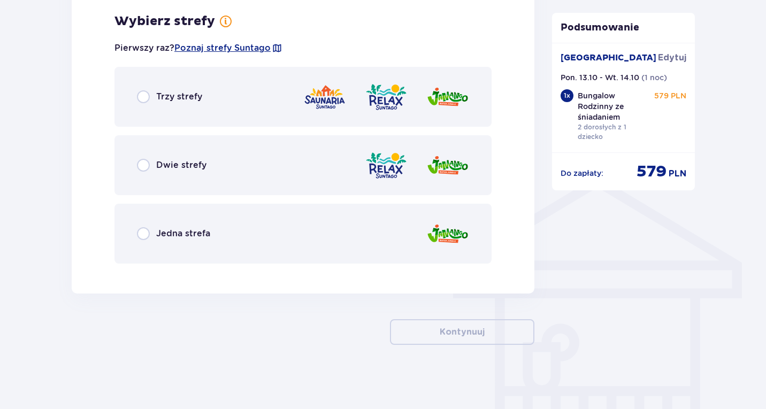
click at [163, 238] on span "Jedna strefa" at bounding box center [183, 234] width 54 height 12
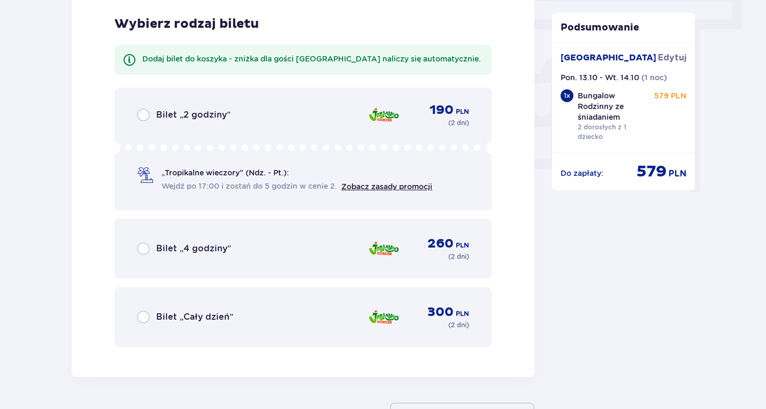
scroll to position [965, 0]
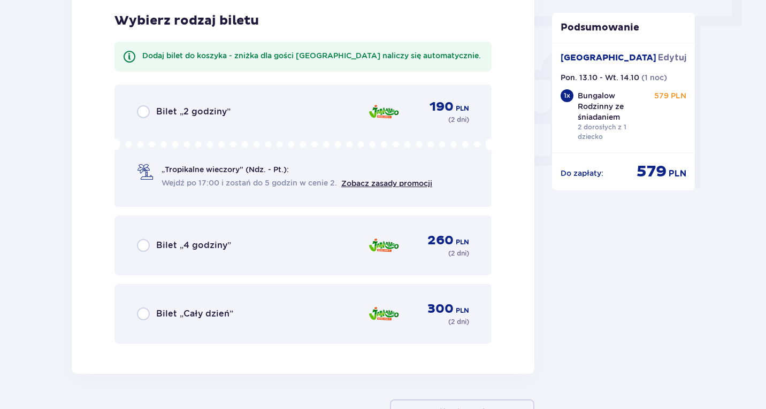
click at [189, 310] on span "Bilet „Cały dzień”" at bounding box center [194, 314] width 77 height 12
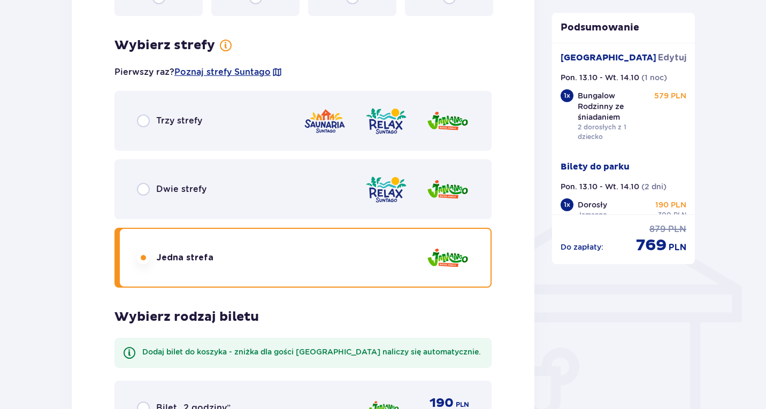
scroll to position [673, 0]
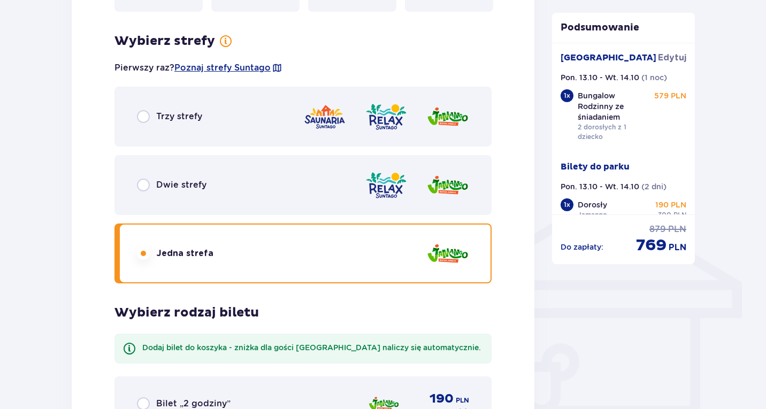
click at [165, 117] on span "Trzy strefy" at bounding box center [179, 117] width 46 height 12
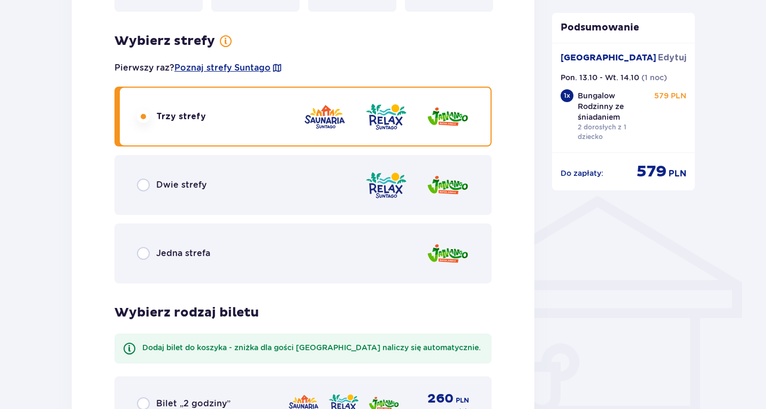
scroll to position [965, 0]
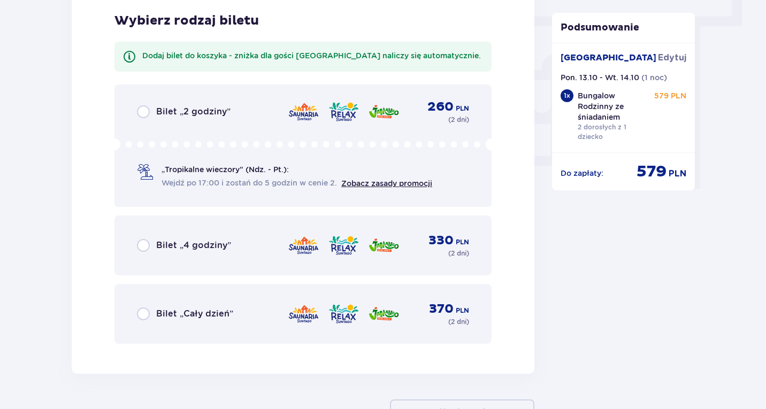
click at [190, 310] on span "Bilet „Cały dzień”" at bounding box center [194, 314] width 77 height 12
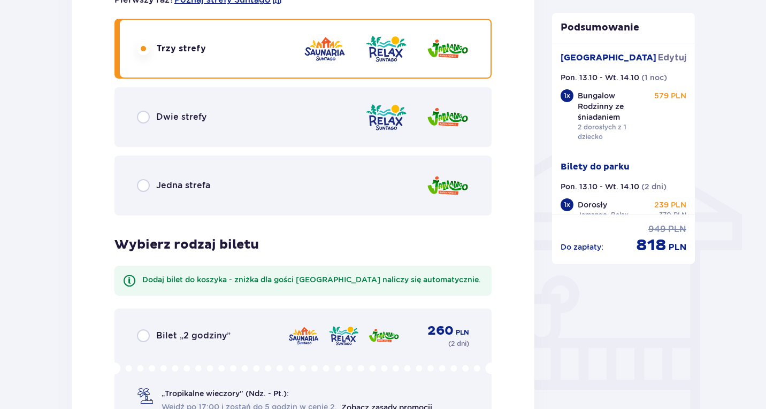
scroll to position [780, 0]
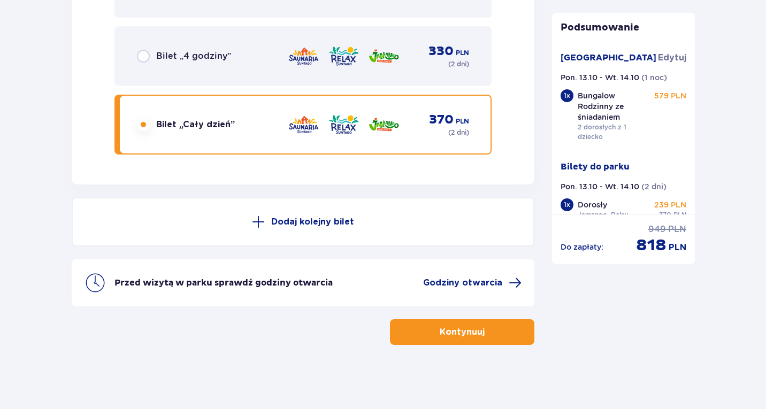
click at [253, 226] on span at bounding box center [258, 222] width 13 height 13
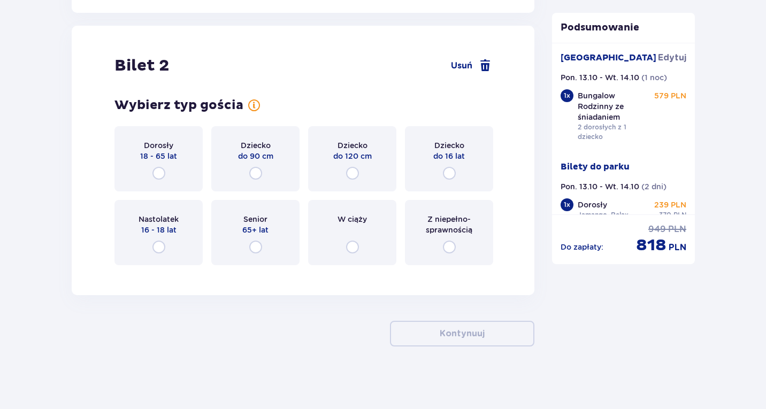
scroll to position [1328, 0]
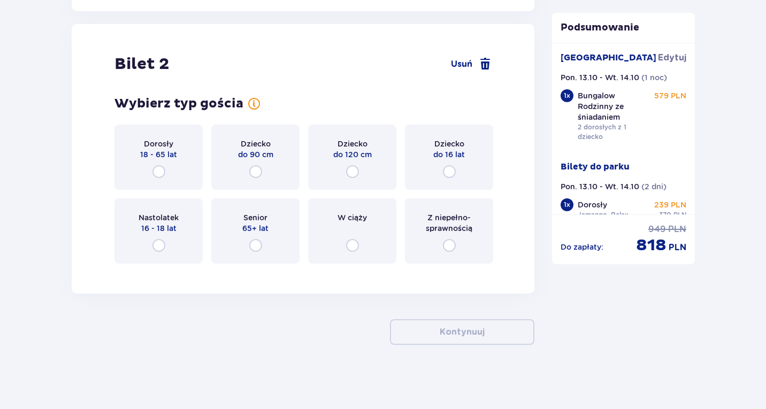
click at [161, 170] on input "radio" at bounding box center [159, 171] width 13 height 13
radio input "true"
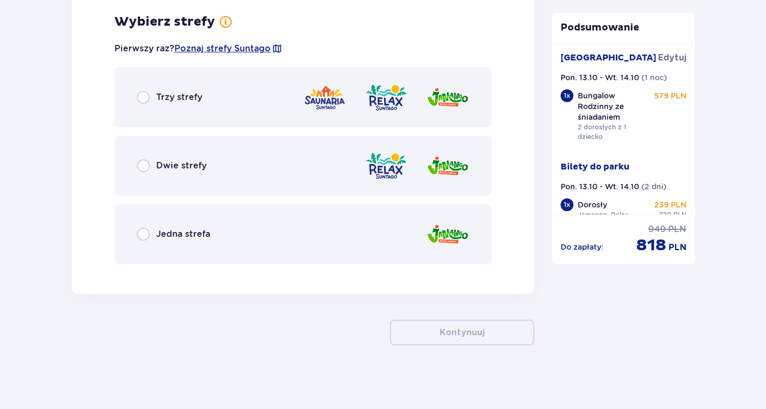
scroll to position [1600, 0]
click at [173, 225] on div "Jedna strefa" at bounding box center [303, 234] width 377 height 60
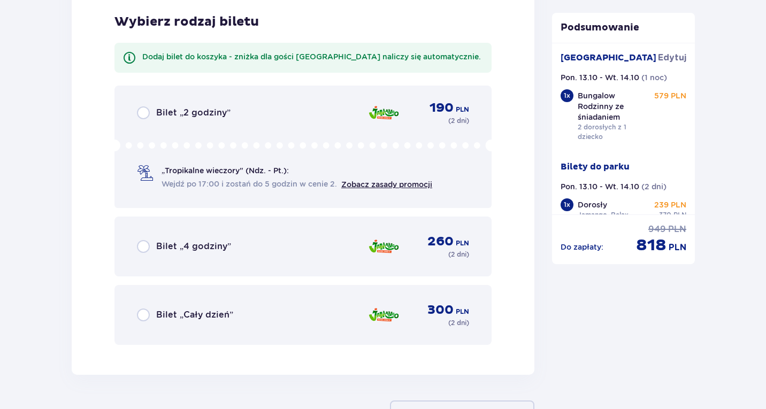
scroll to position [1872, 0]
click at [186, 307] on div "Bilet „Cały dzień” 300 PLN ( 2 dni )" at bounding box center [303, 314] width 332 height 26
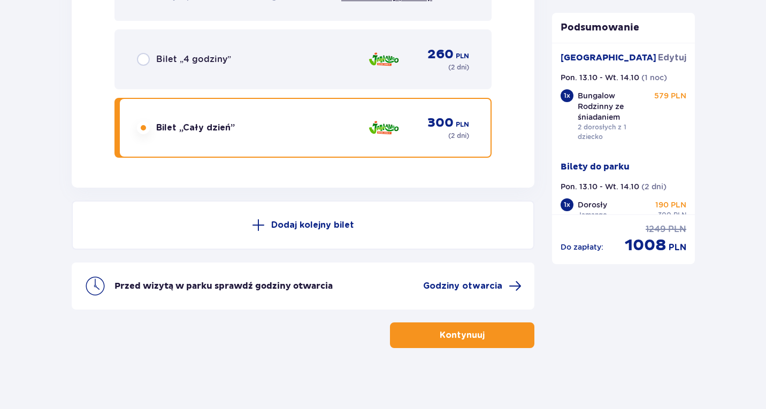
scroll to position [2062, 0]
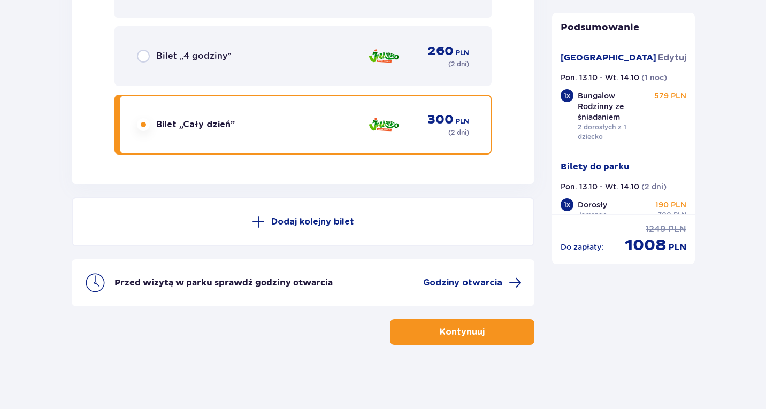
click at [276, 219] on p "Dodaj kolejny bilet" at bounding box center [312, 222] width 83 height 12
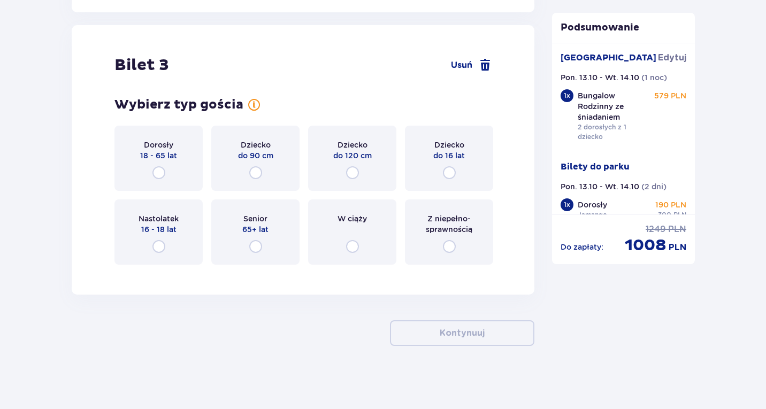
scroll to position [2365, 0]
drag, startPoint x: 445, startPoint y: 164, endPoint x: 208, endPoint y: 272, distance: 260.3
click at [445, 164] on div "Dziecko do 16 lat" at bounding box center [449, 157] width 88 height 65
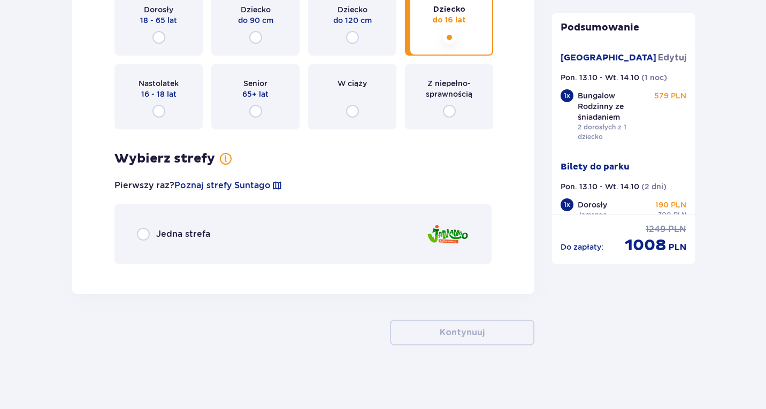
scroll to position [2499, 0]
click at [190, 230] on span "Jedna strefa" at bounding box center [183, 234] width 54 height 12
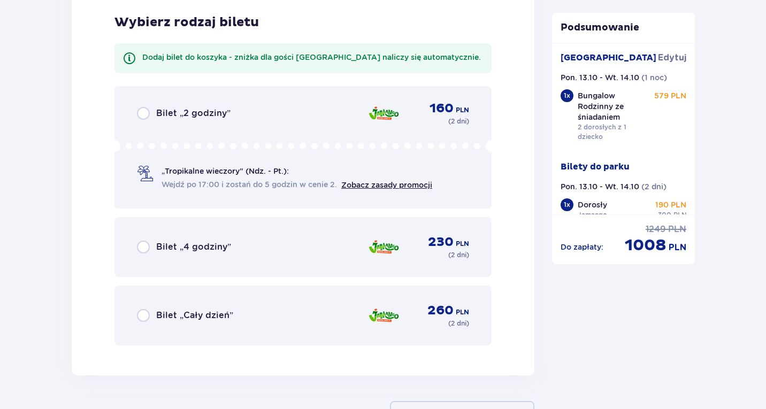
scroll to position [2772, 0]
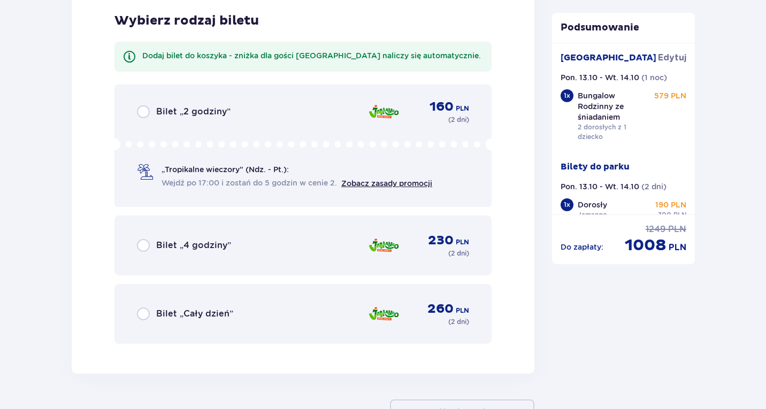
click at [203, 309] on span "Bilet „Cały dzień”" at bounding box center [194, 314] width 77 height 12
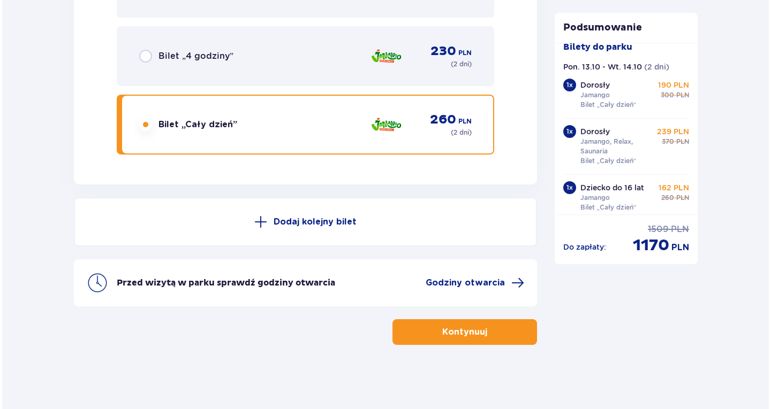
scroll to position [128, 0]
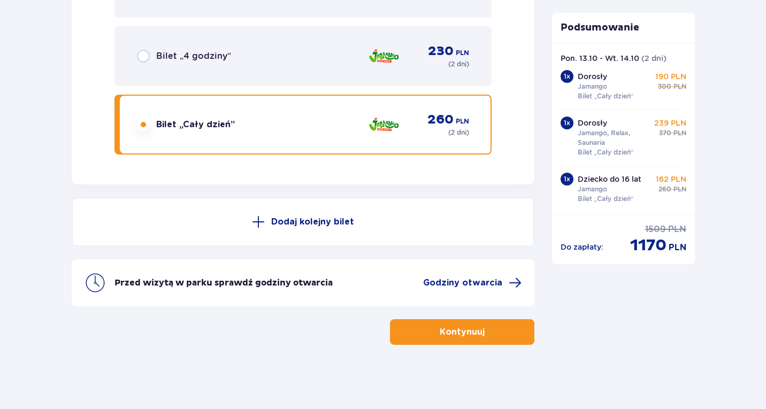
click at [145, 320] on div "Kontynuuj" at bounding box center [303, 332] width 463 height 26
click at [505, 280] on span "Godziny otwarcia" at bounding box center [472, 283] width 98 height 13
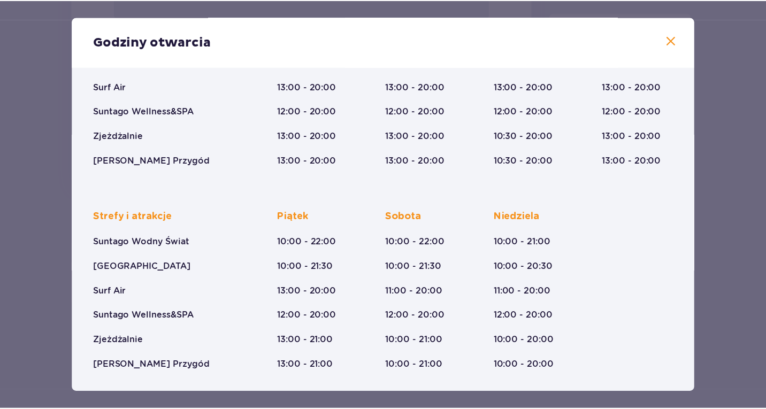
scroll to position [157, 0]
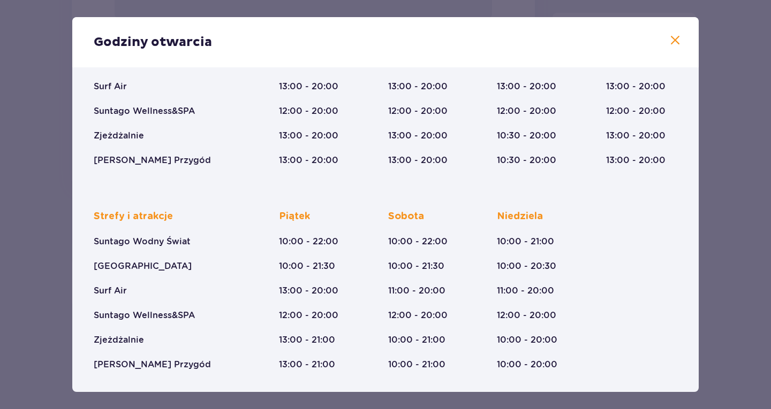
click at [16, 319] on div "Godziny otwarcia Styczeń - Grudzień Trzech Króli (5-6.01.26) Strefy i atrakcje …" at bounding box center [385, 204] width 771 height 409
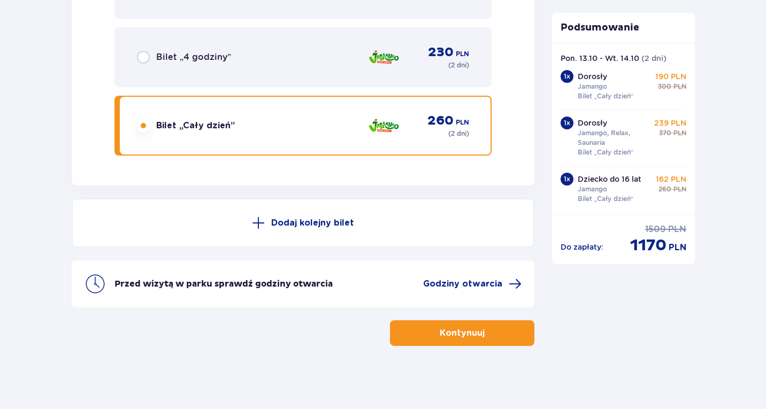
scroll to position [2961, 0]
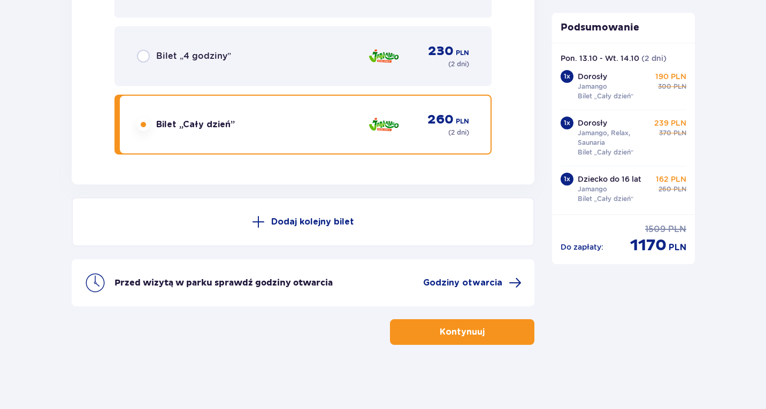
click at [485, 329] on span "button" at bounding box center [487, 332] width 13 height 13
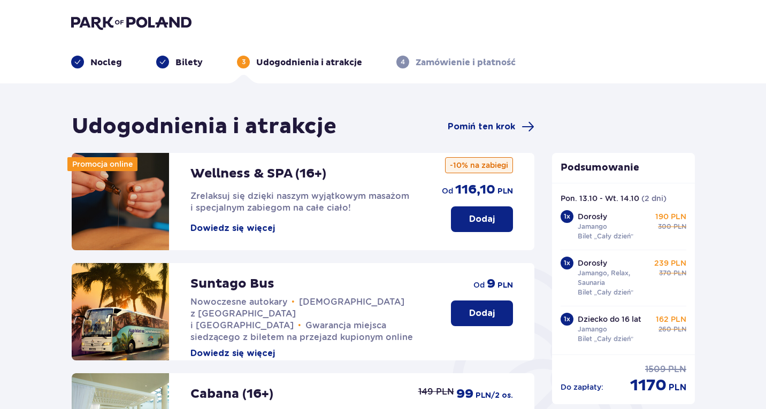
click at [268, 225] on button "Dowiedz się więcej" at bounding box center [232, 229] width 85 height 12
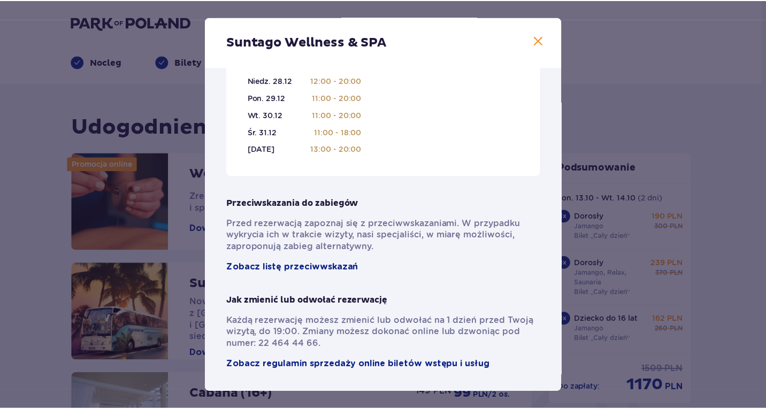
scroll to position [748, 0]
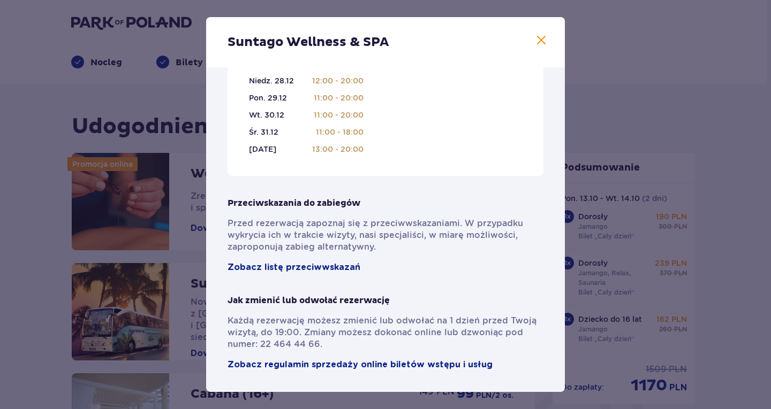
click at [540, 38] on span at bounding box center [541, 40] width 13 height 13
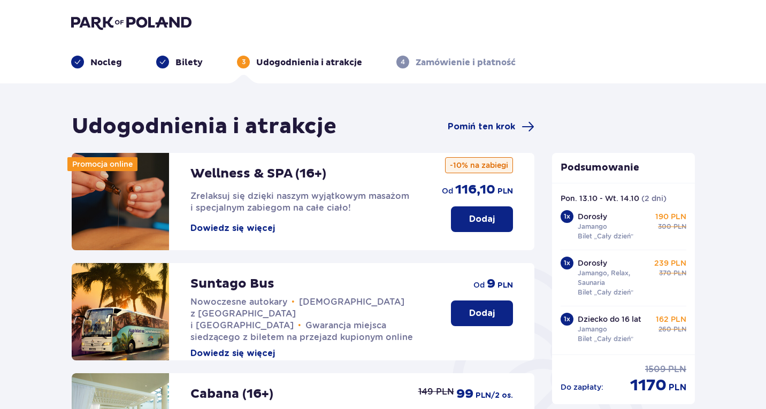
click at [494, 220] on p "Dodaj" at bounding box center [482, 220] width 26 height 12
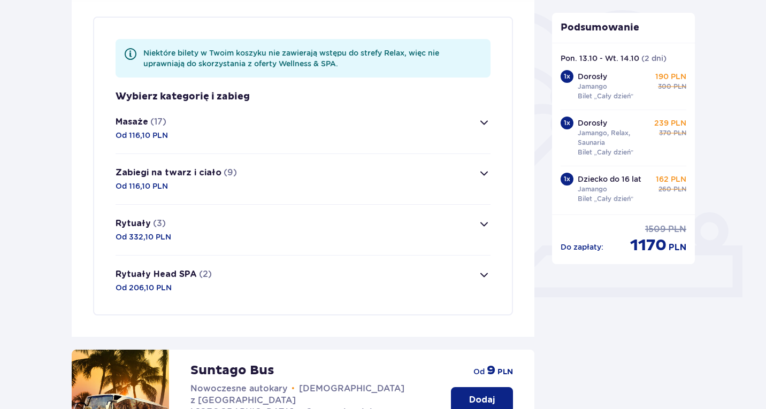
scroll to position [259, 0]
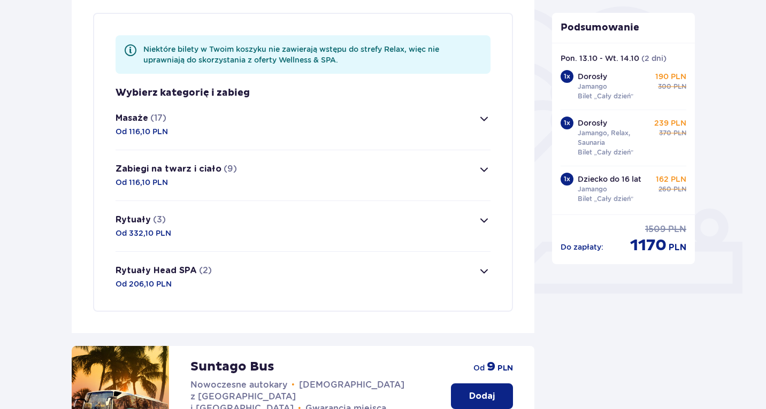
click at [479, 118] on span "button" at bounding box center [484, 118] width 13 height 13
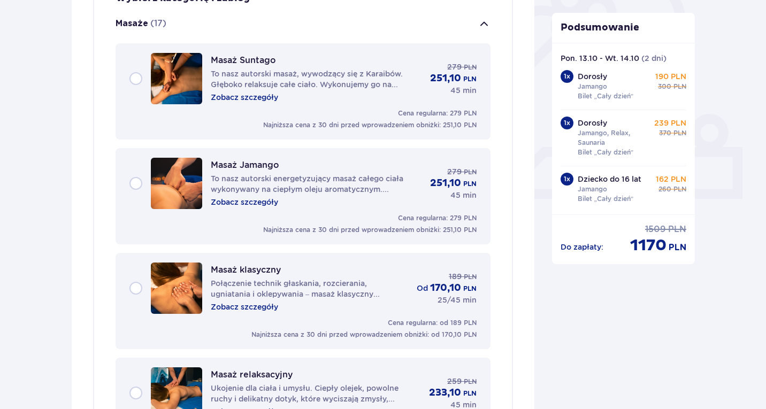
scroll to position [412, 0]
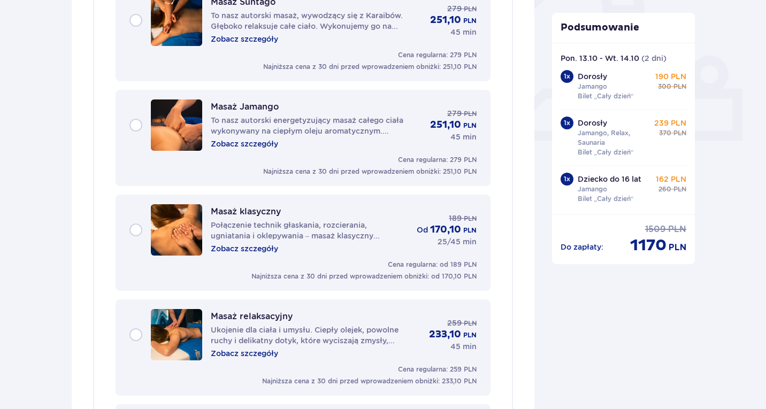
click at [141, 227] on div "Masaż klasyczny Połączenie technik głaskania, rozcierania, ugniatania i oklepyw…" at bounding box center [302, 229] width 347 height 51
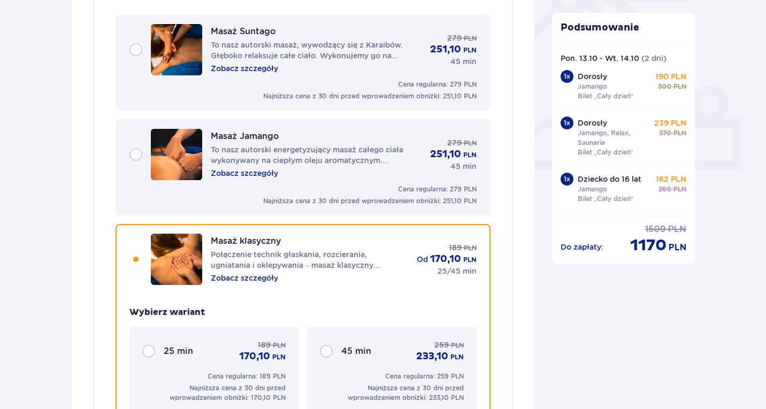
scroll to position [380, 0]
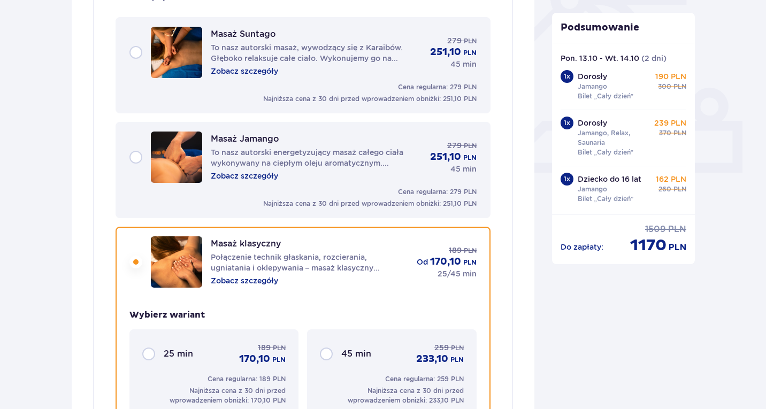
click at [136, 262] on div "Masaż klasyczny Połączenie technik głaskania, rozcierania, ugniatania i oklepyw…" at bounding box center [302, 262] width 347 height 51
click at [137, 157] on div "Masaż Jamango To nasz autorski energetyzujący masaż całego ciała wykonywany na …" at bounding box center [302, 157] width 347 height 51
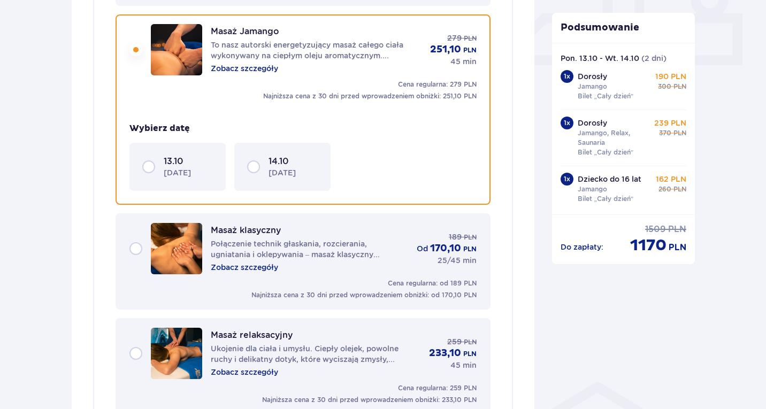
scroll to position [489, 0]
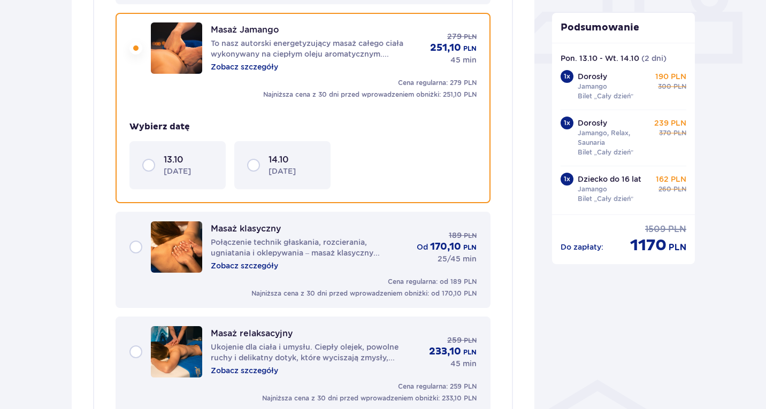
click at [253, 166] on div "14.10 wtorek" at bounding box center [282, 165] width 71 height 22
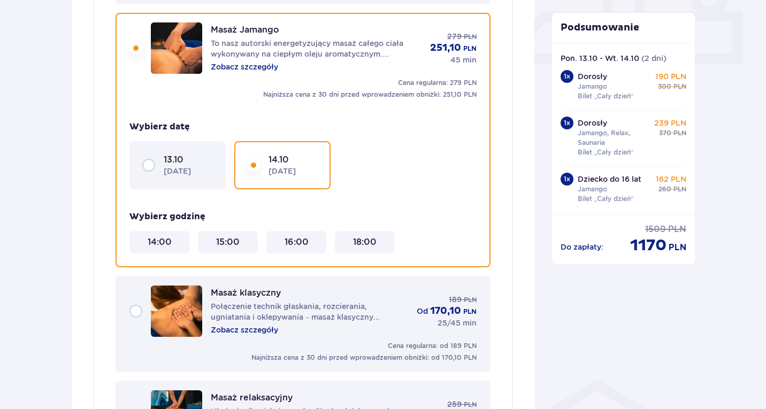
click at [149, 169] on div "13.10 poniedziałek" at bounding box center [177, 165] width 71 height 22
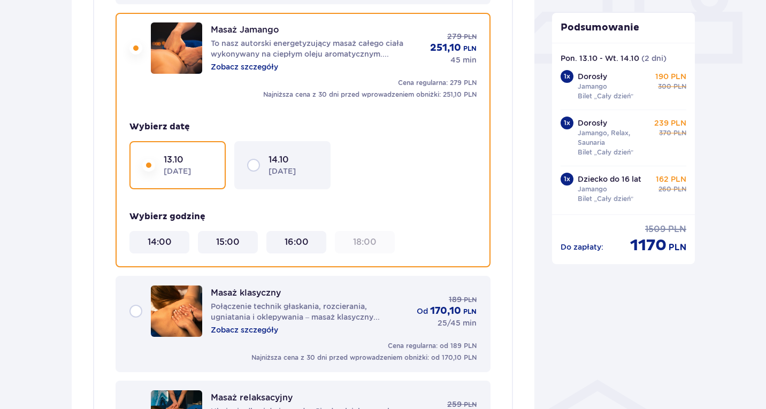
click at [257, 167] on div "14.10 wtorek" at bounding box center [282, 165] width 71 height 22
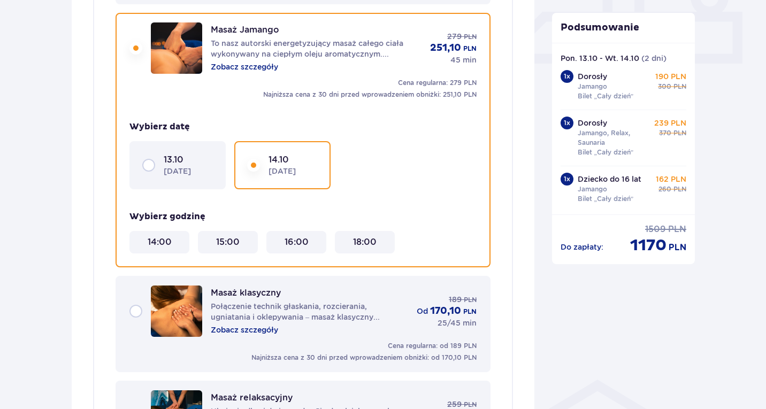
click at [191, 176] on p "poniedziałek" at bounding box center [177, 171] width 27 height 11
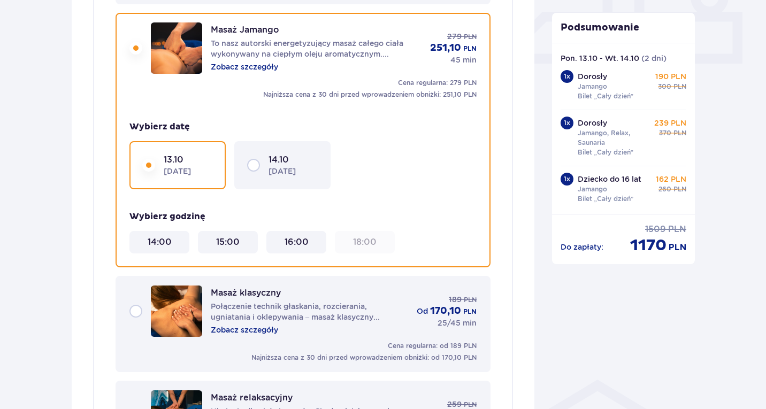
click at [140, 48] on div "Masaż Jamango To nasz autorski energetyzujący masaż całego ciała wykonywany na …" at bounding box center [302, 47] width 347 height 51
click at [134, 313] on div "Masaż klasyczny Połączenie technik głaskania, rozcierania, ugniatania i oklepyw…" at bounding box center [302, 311] width 347 height 51
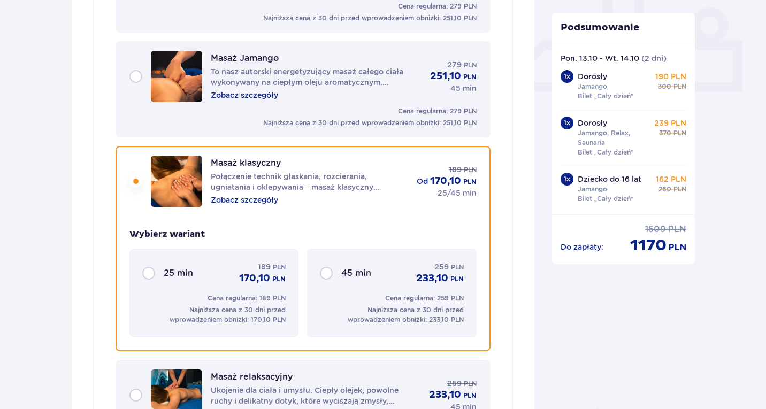
scroll to position [326, 0]
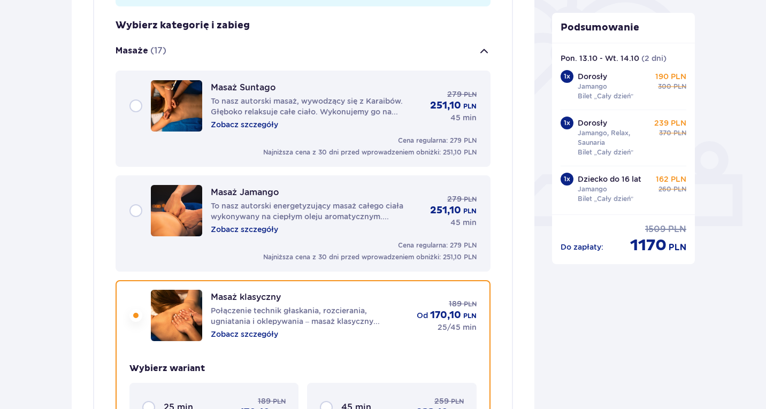
click at [138, 102] on div "Masaż Suntago To nasz autorski masaż, wywodzący się z Karaibów. Głęboko relaksu…" at bounding box center [302, 105] width 347 height 51
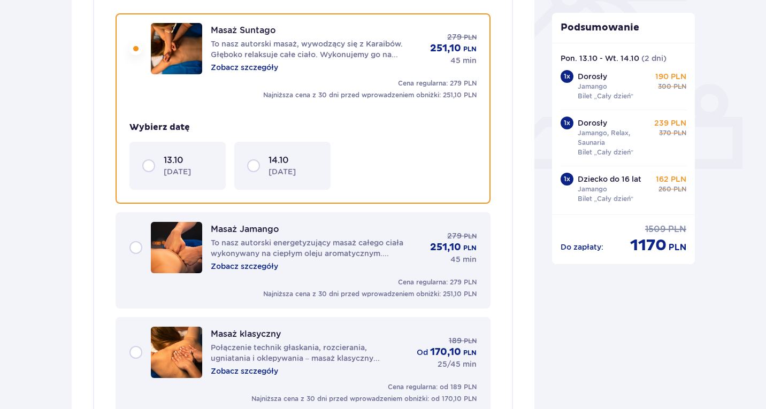
scroll to position [384, 0]
click at [182, 167] on p "poniedziałek" at bounding box center [177, 171] width 27 height 11
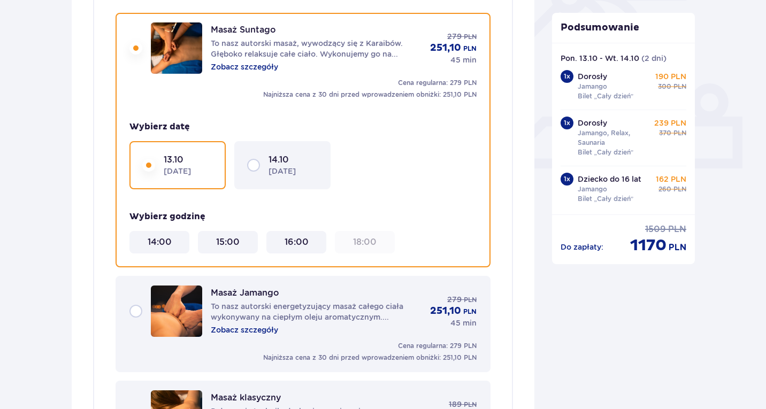
click at [256, 161] on div "14.10 wtorek" at bounding box center [282, 165] width 71 height 22
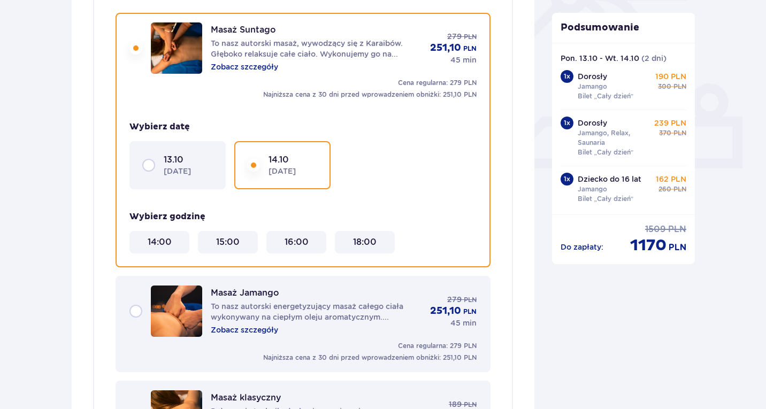
click at [150, 162] on div "13.10 poniedziałek" at bounding box center [177, 165] width 71 height 22
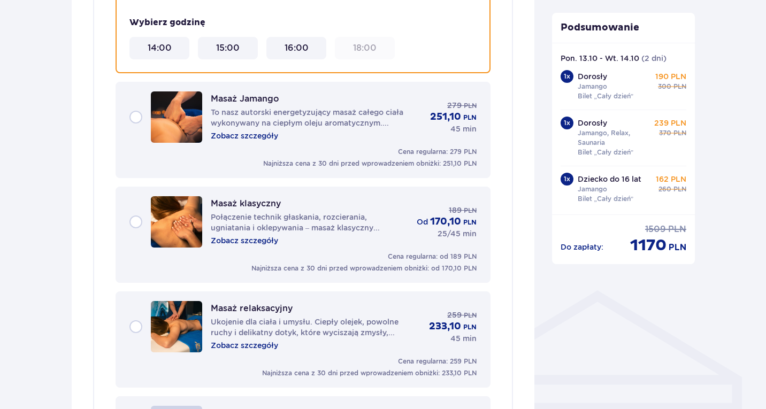
scroll to position [598, 0]
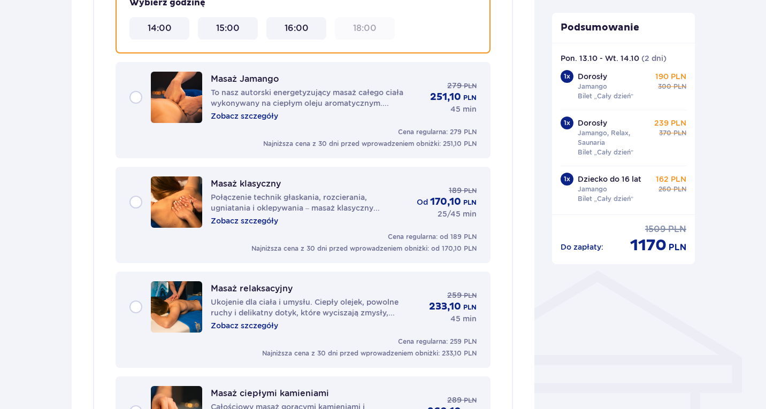
click at [133, 303] on div "Masaż relaksacyjny Ukojenie dla ciała i umysłu. Ciepły olejek, powolne ruchy i …" at bounding box center [302, 306] width 347 height 51
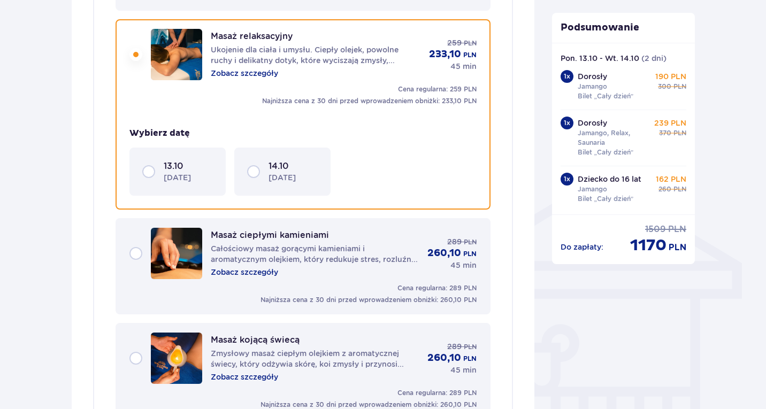
scroll to position [699, 0]
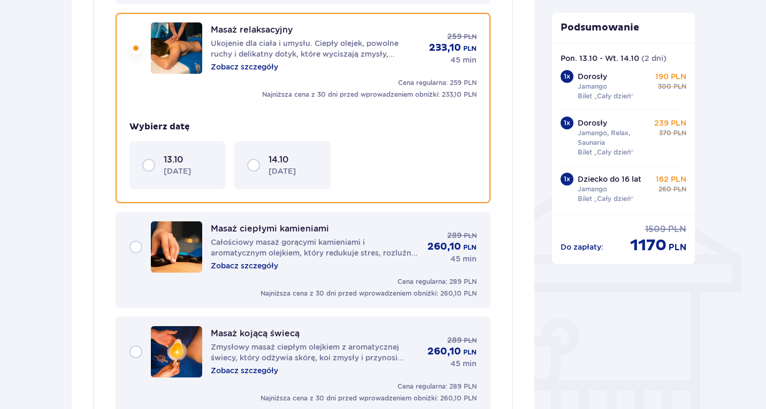
click at [147, 164] on div "13.10 poniedziałek" at bounding box center [177, 165] width 71 height 22
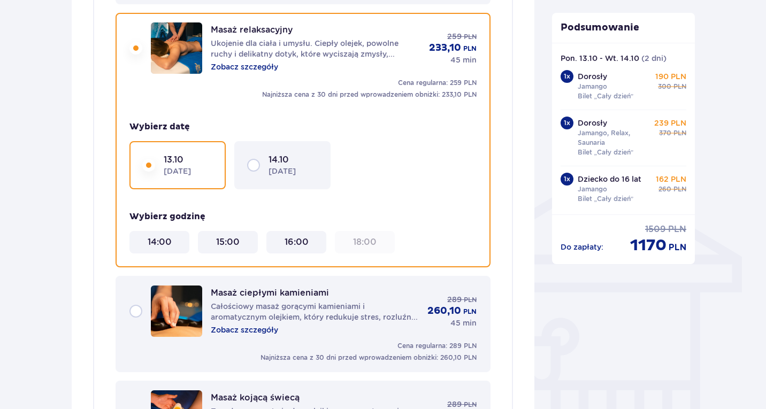
click at [251, 170] on div "14.10 wtorek" at bounding box center [282, 165] width 71 height 22
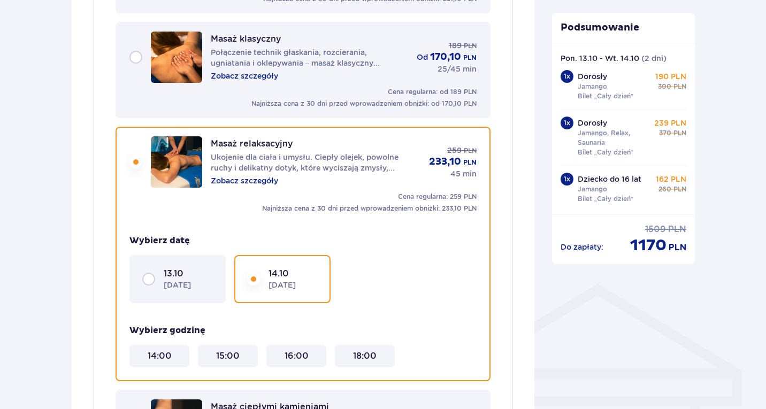
scroll to position [592, 0]
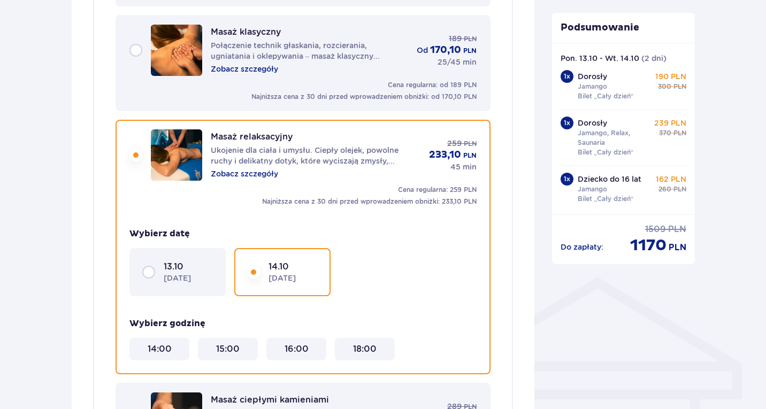
click at [163, 281] on div "13.10 poniedziałek" at bounding box center [177, 272] width 71 height 22
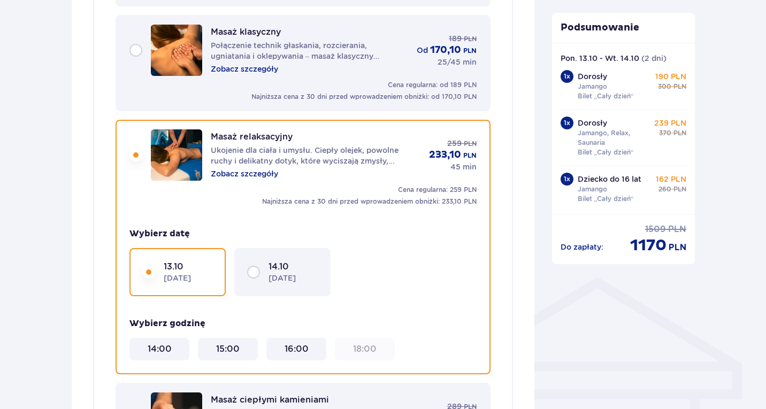
click at [257, 261] on div "14.10 wtorek" at bounding box center [282, 272] width 71 height 22
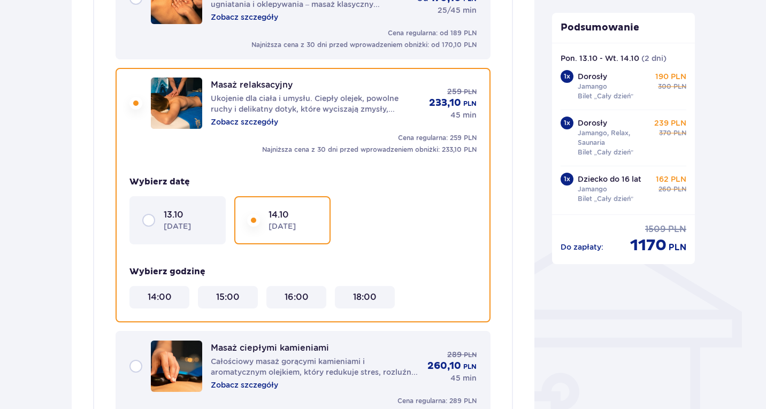
scroll to position [699, 0]
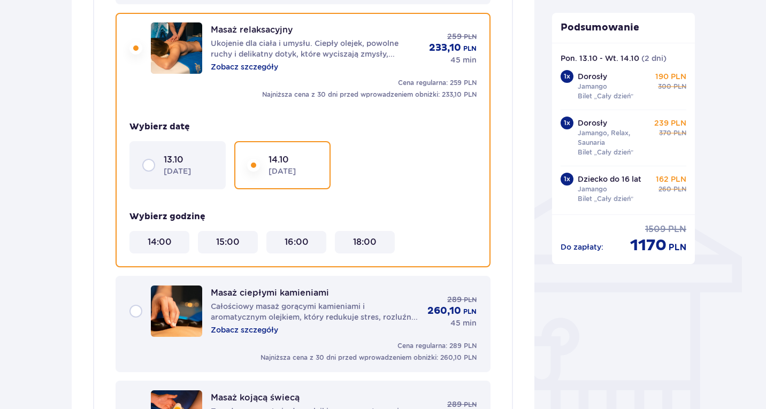
click at [186, 170] on p "poniedziałek" at bounding box center [177, 171] width 27 height 11
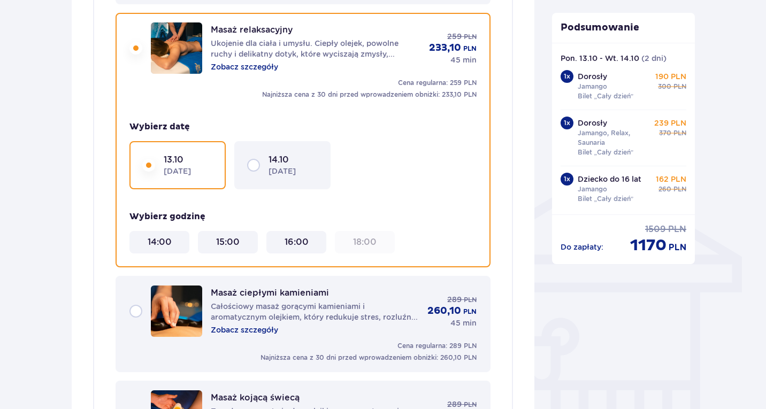
click at [161, 159] on div "13.10 poniedziałek" at bounding box center [177, 165] width 71 height 22
click at [289, 233] on div "16:00" at bounding box center [296, 242] width 60 height 22
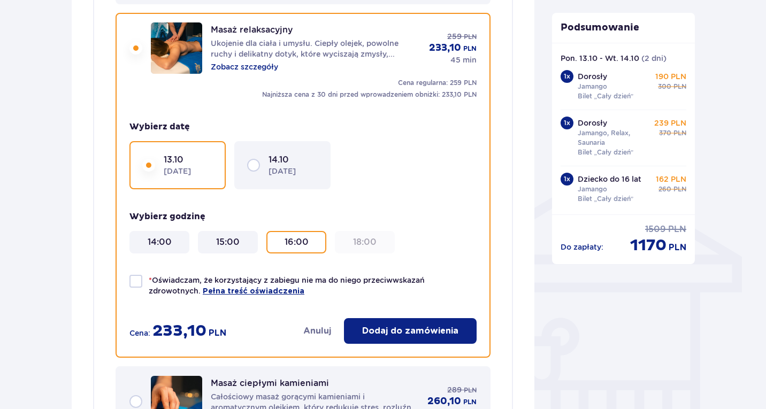
click at [132, 283] on div at bounding box center [135, 281] width 13 height 13
checkbox input "true"
click at [456, 333] on p "Dodaj do zamówienia" at bounding box center [410, 331] width 96 height 12
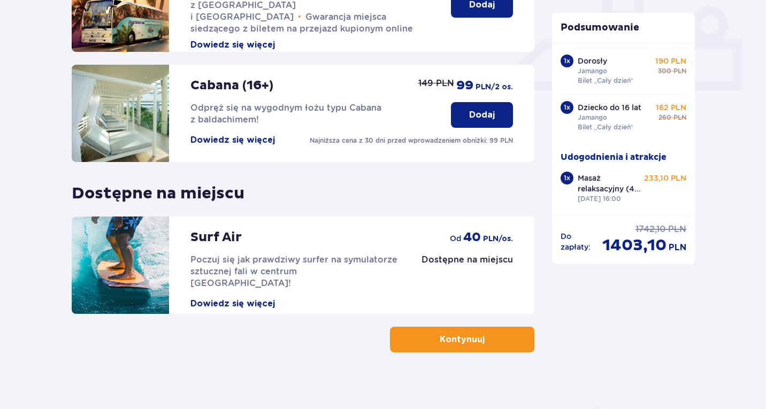
scroll to position [469, 0]
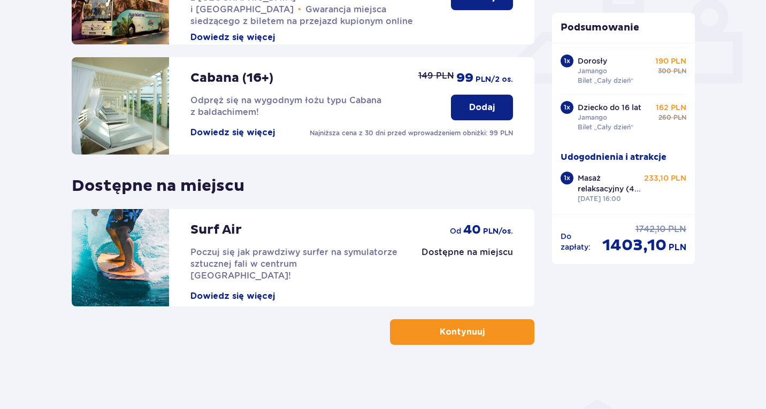
click at [483, 324] on button "Kontynuuj" at bounding box center [462, 332] width 144 height 26
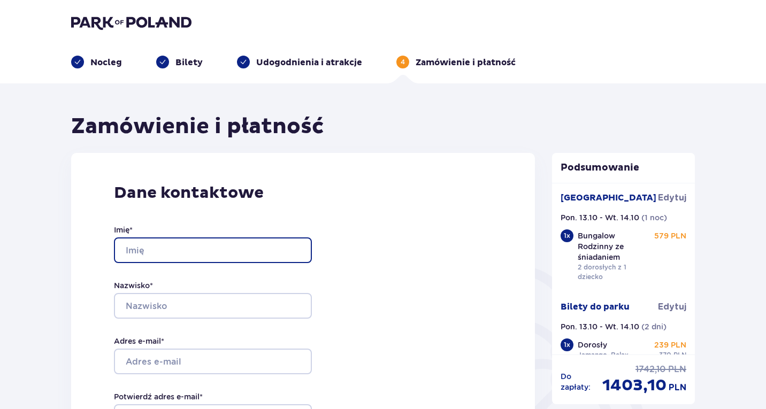
click at [248, 253] on input "Imię *" at bounding box center [213, 251] width 198 height 26
type input "Zuzanna"
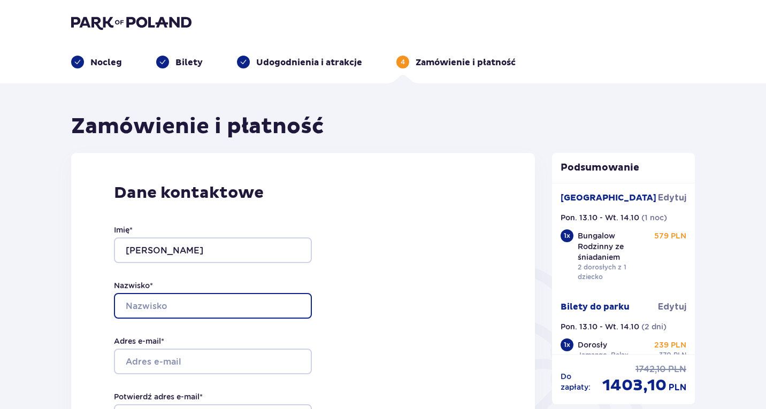
type input "Sylwestrzak"
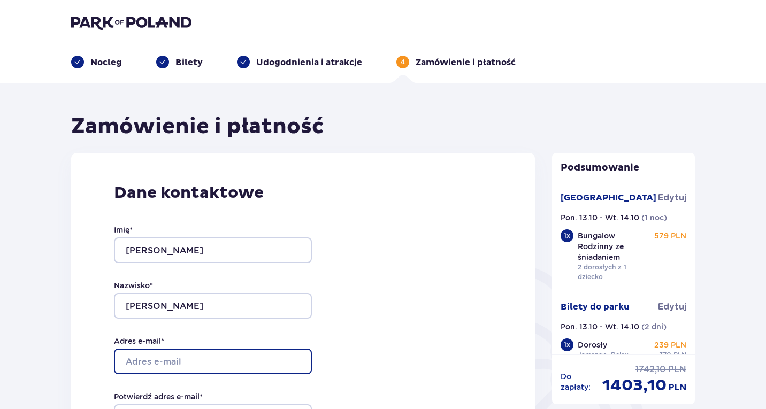
type input "[PERSON_NAME][EMAIL_ADDRESS][DOMAIN_NAME]"
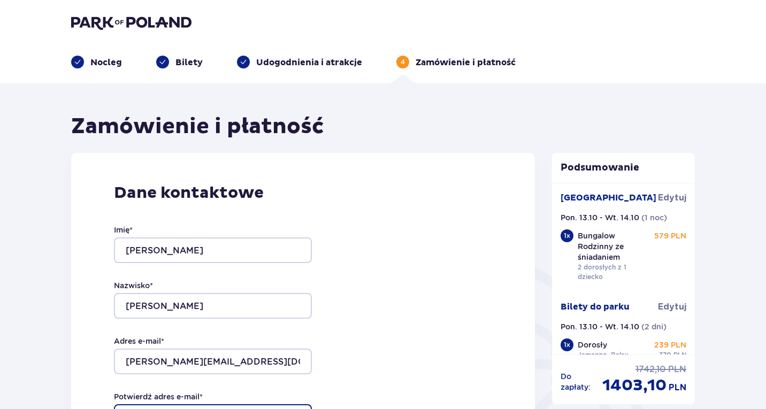
type input "[PERSON_NAME][EMAIL_ADDRESS][DOMAIN_NAME]"
type input "660718113"
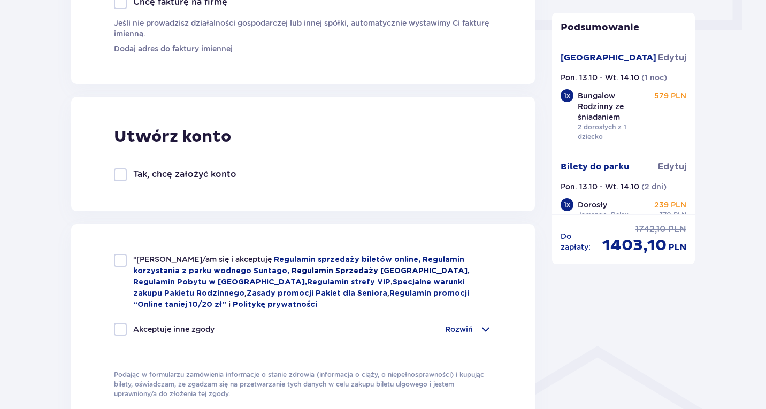
scroll to position [535, 0]
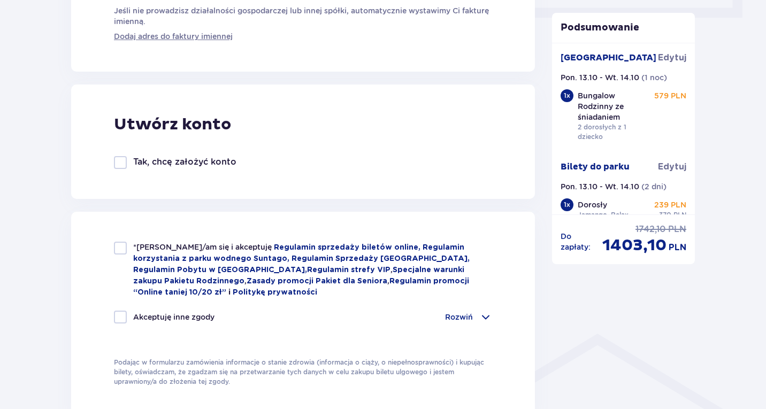
click at [117, 249] on div at bounding box center [120, 248] width 13 height 13
checkbox input "true"
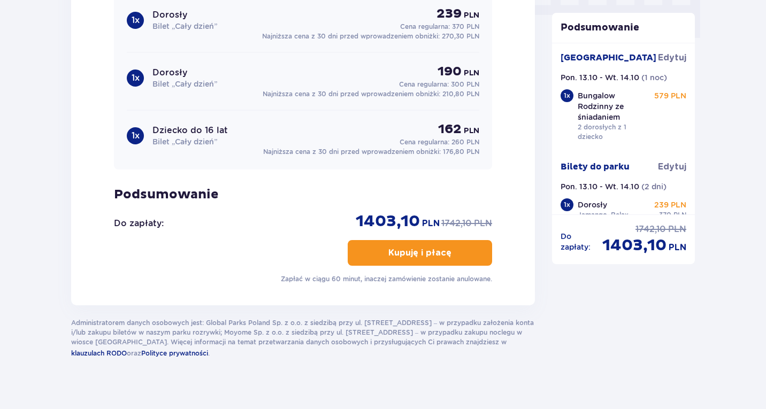
scroll to position [1124, 0]
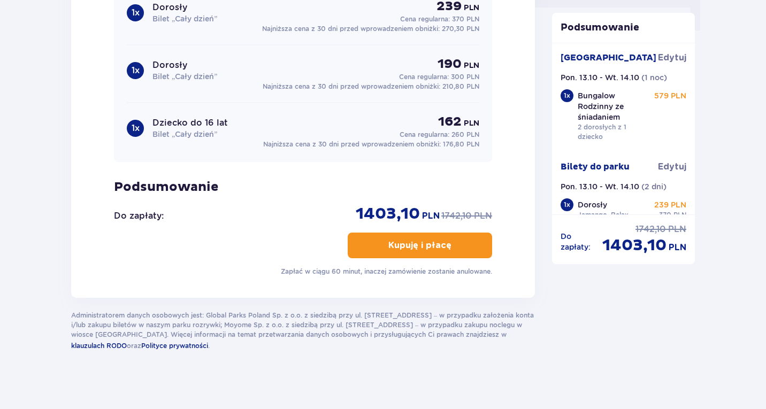
click at [355, 236] on button "Kupuję i płacę" at bounding box center [420, 246] width 144 height 26
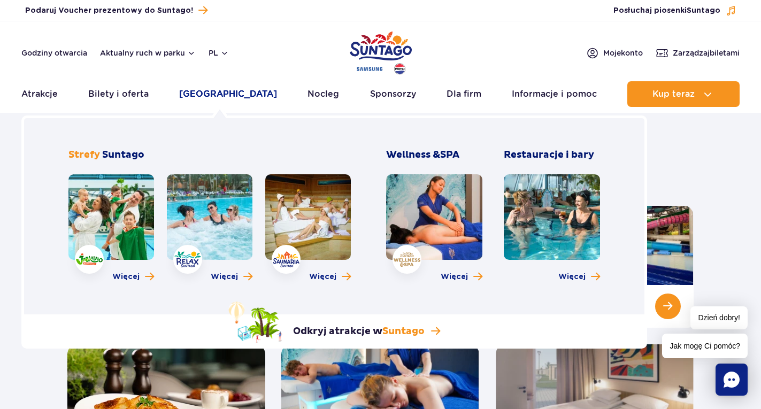
click at [216, 96] on link "[GEOGRAPHIC_DATA]" at bounding box center [228, 94] width 98 height 26
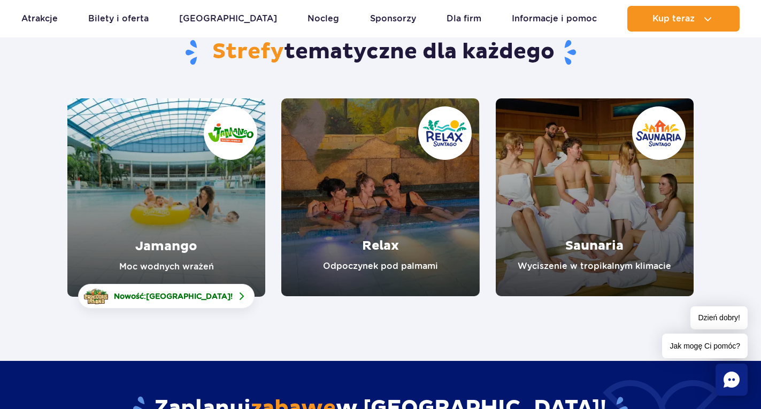
click at [451, 243] on link "Relax" at bounding box center [380, 197] width 198 height 198
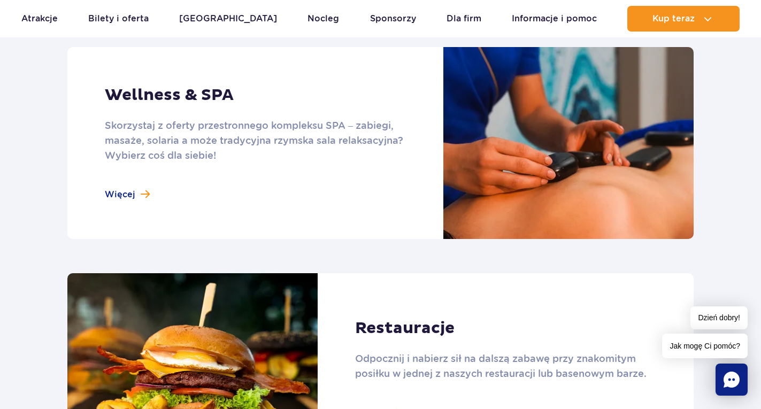
scroll to position [963, 0]
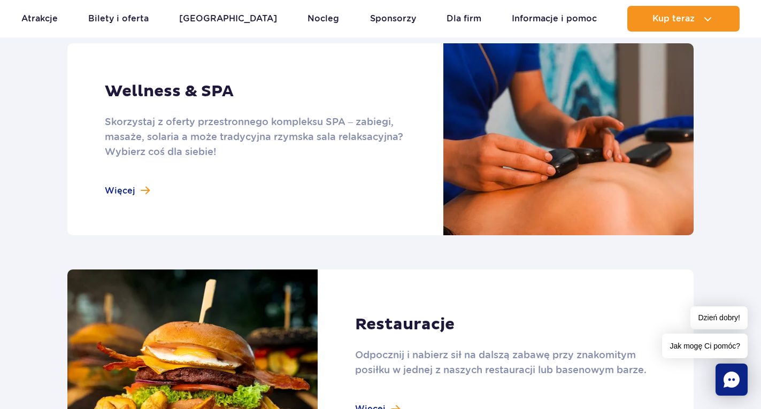
click at [110, 188] on link at bounding box center [380, 139] width 627 height 192
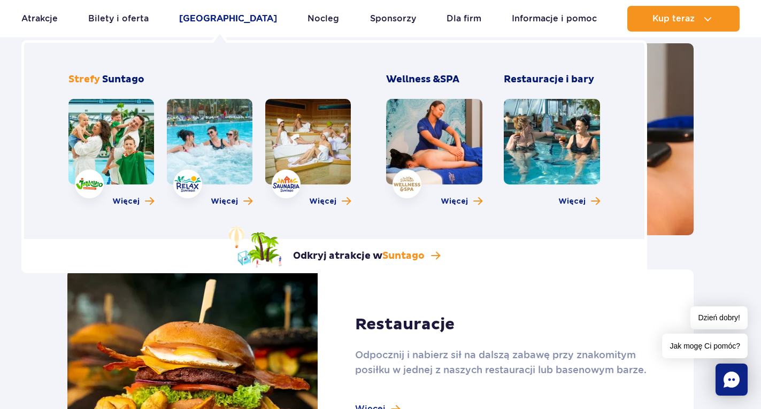
click at [233, 15] on link "[GEOGRAPHIC_DATA]" at bounding box center [228, 19] width 98 height 26
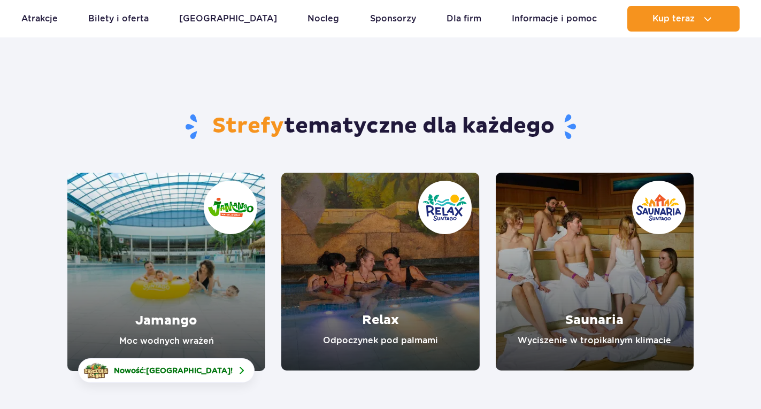
scroll to position [54, 0]
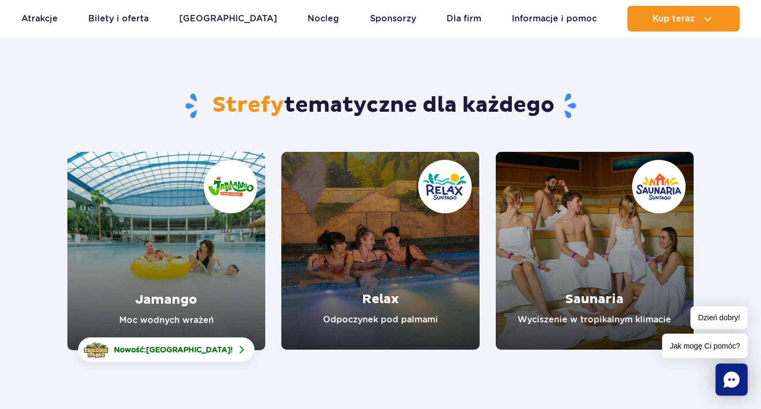
click at [144, 301] on link "Jamango" at bounding box center [166, 251] width 198 height 199
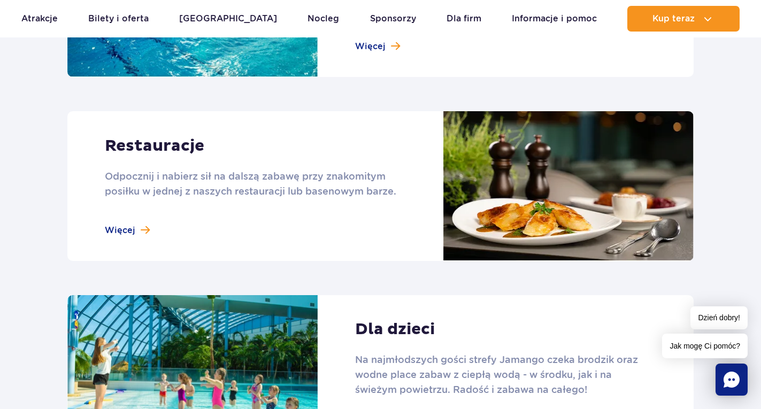
scroll to position [1284, 0]
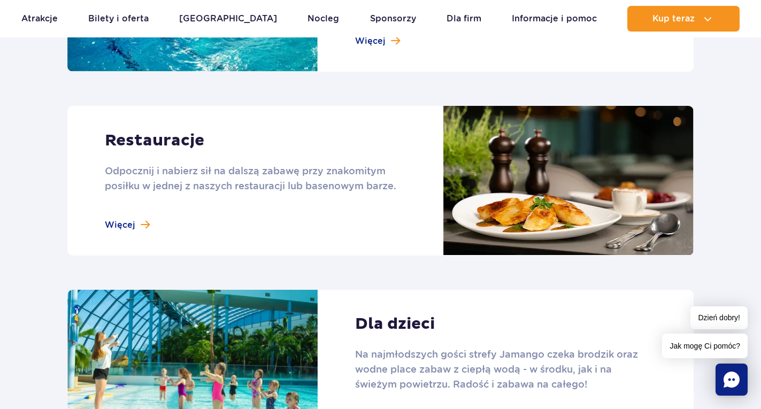
click at [130, 220] on link at bounding box center [380, 181] width 627 height 150
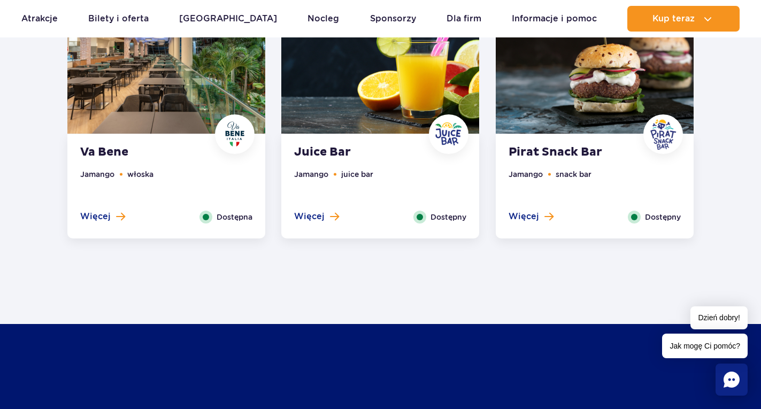
scroll to position [1017, 0]
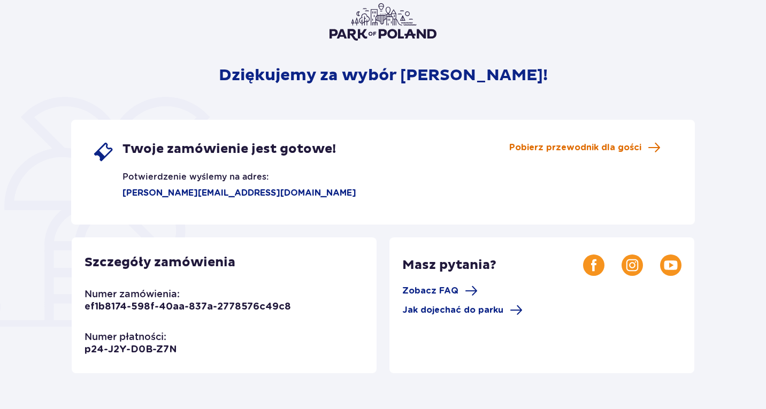
scroll to position [107, 0]
